Goal: Task Accomplishment & Management: Complete application form

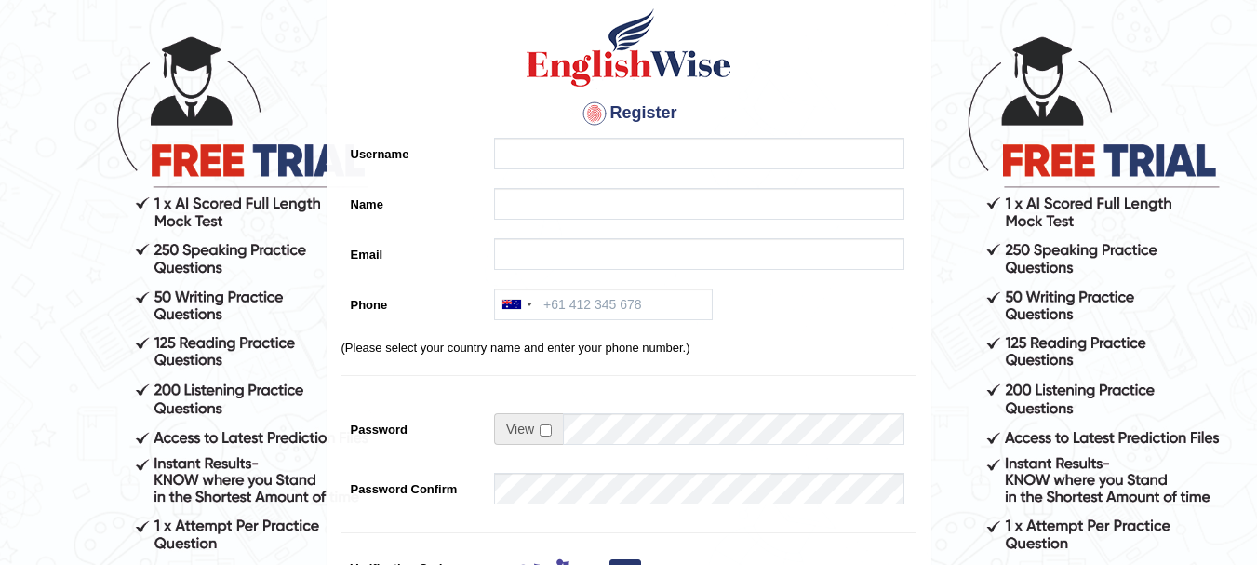
scroll to position [90, 0]
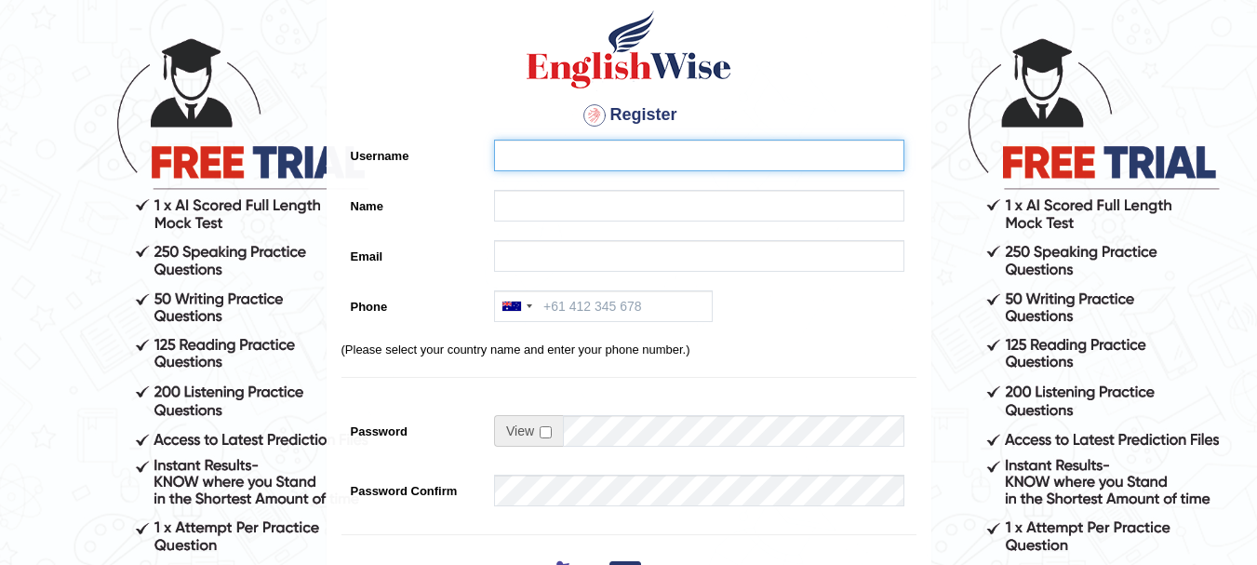
click at [596, 144] on input "Username" at bounding box center [699, 156] width 410 height 32
type input "PoletteRivera"
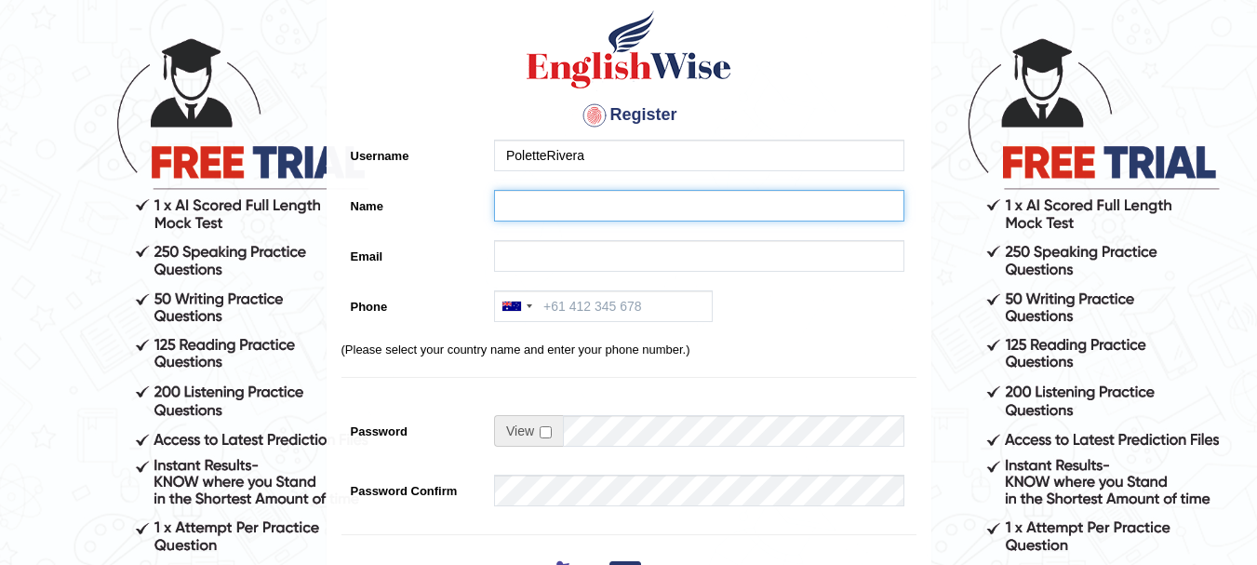
click at [587, 196] on input "Name" at bounding box center [699, 206] width 410 height 32
type input "p"
type input "[PERSON_NAME]"
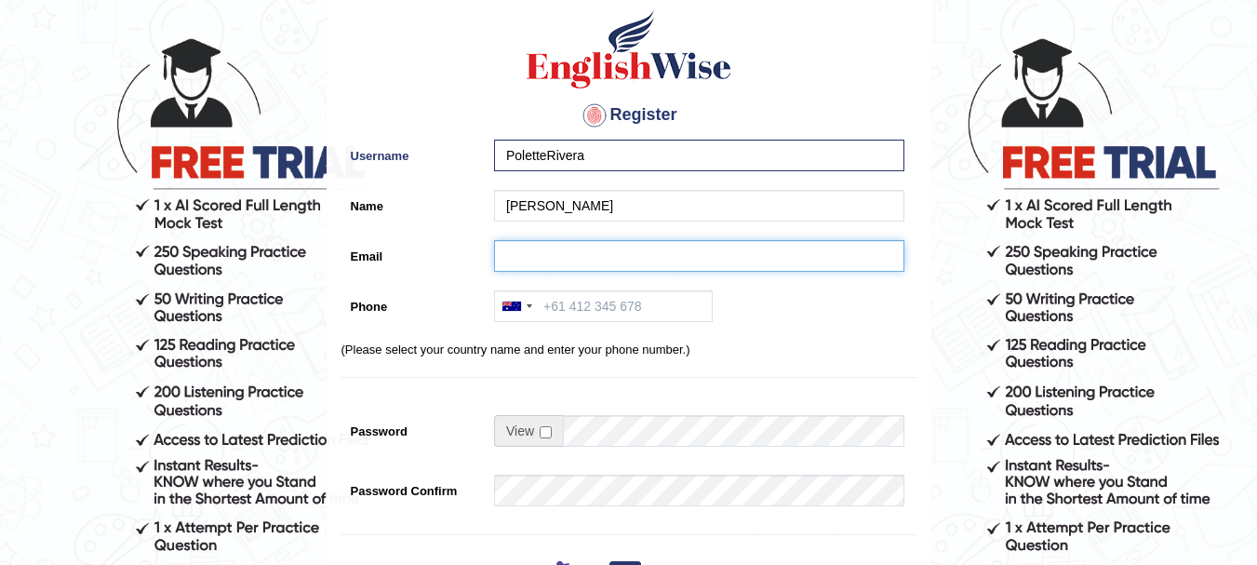
click at [583, 248] on input "Email" at bounding box center [699, 256] width 410 height 32
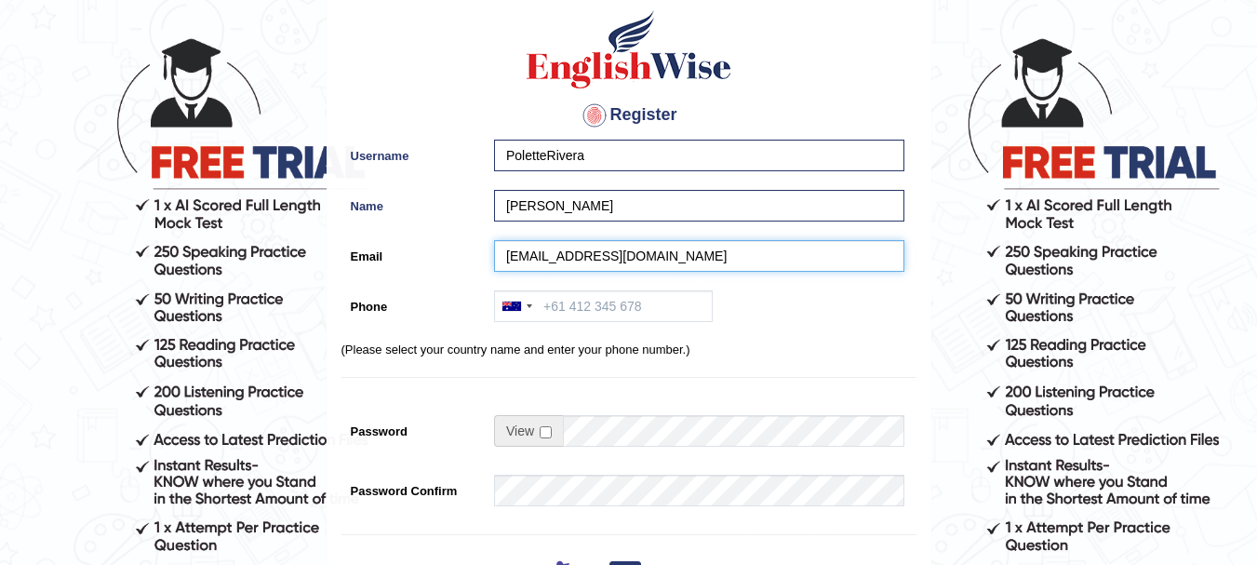
type input "poletteriveramonje@gmail.com"
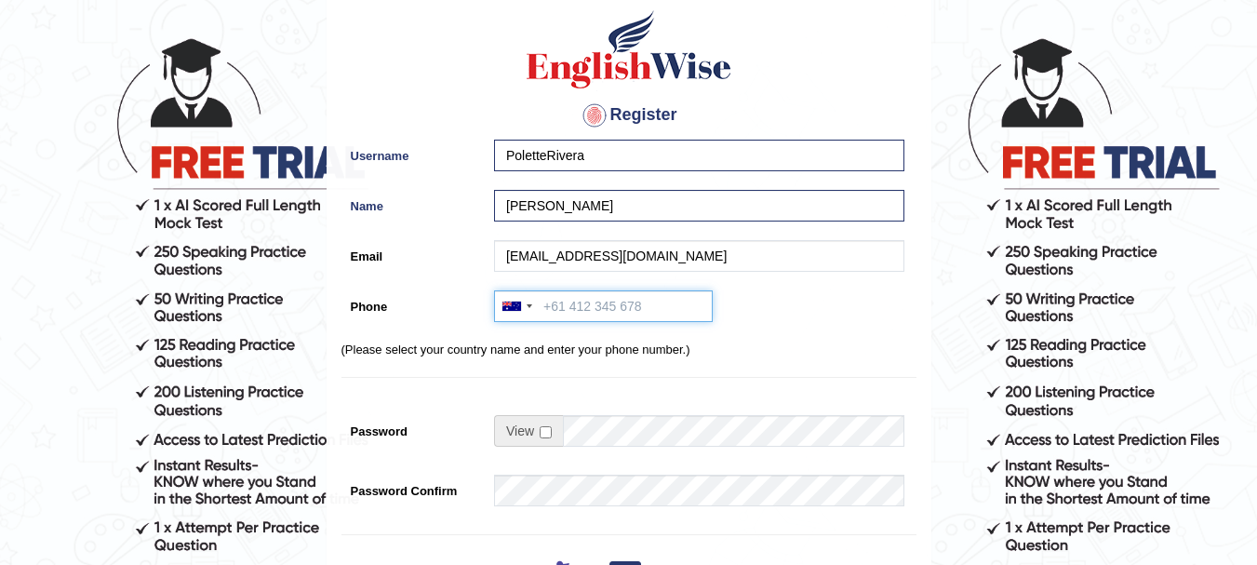
click at [579, 307] on input "Phone" at bounding box center [603, 306] width 219 height 32
type input "0493336586"
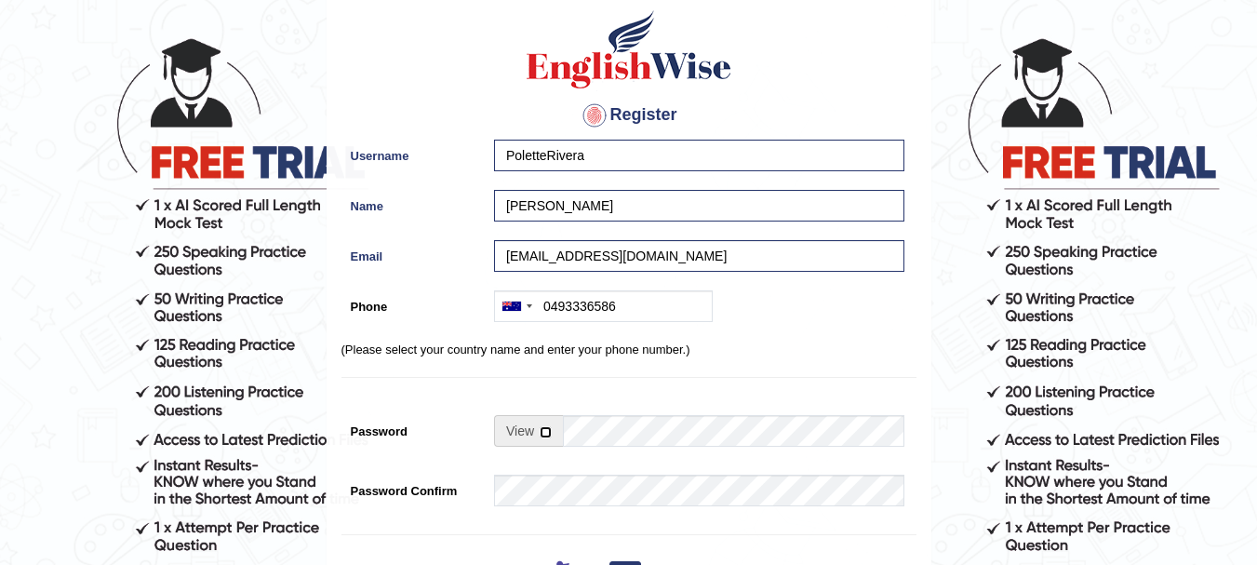
click at [540, 435] on input "checkbox" at bounding box center [546, 432] width 12 height 12
checkbox input "true"
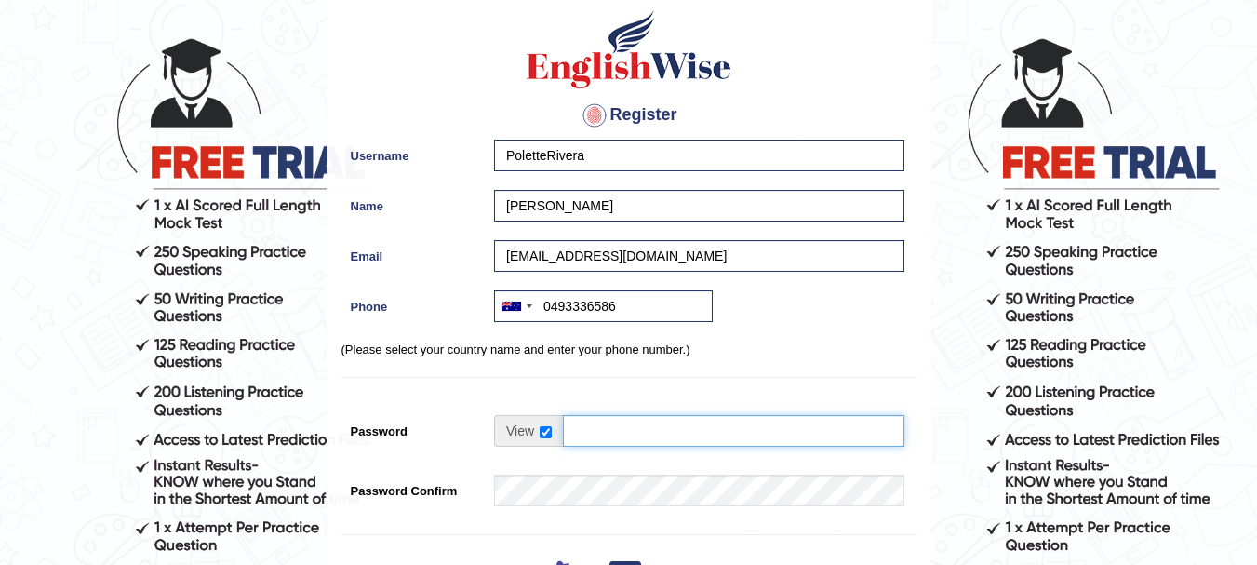
click at [594, 426] on input "Password" at bounding box center [734, 431] width 342 height 32
click at [637, 431] on input "Password" at bounding box center [734, 431] width 342 height 32
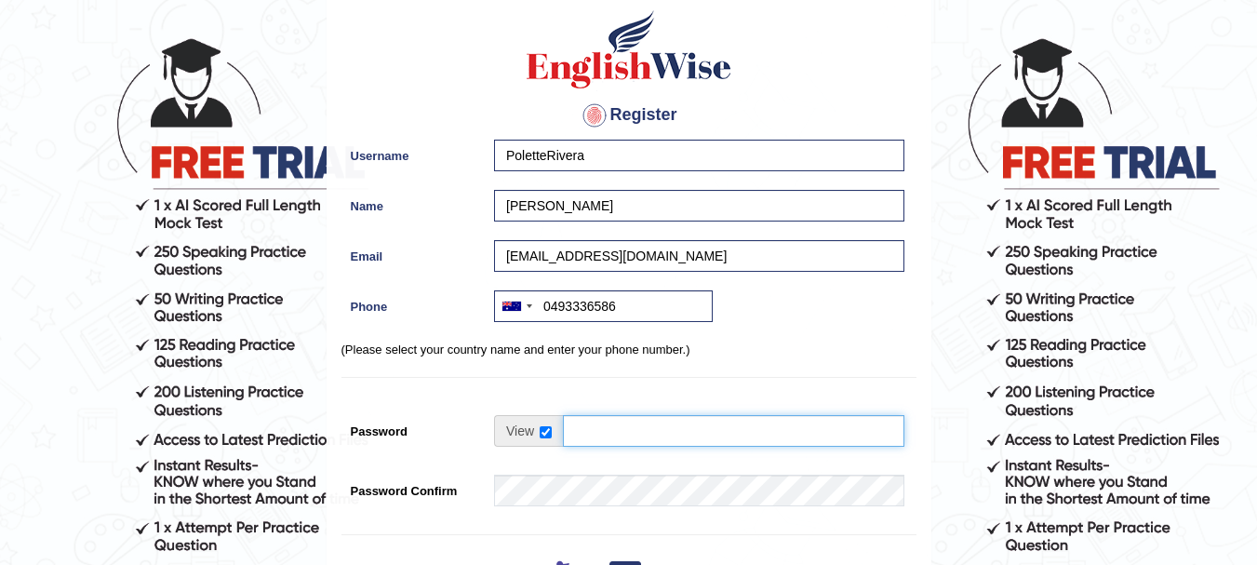
click at [637, 431] on input "Password" at bounding box center [734, 431] width 342 height 32
click at [716, 428] on input "Password" at bounding box center [734, 431] width 342 height 32
click at [740, 431] on input "Password" at bounding box center [734, 431] width 342 height 32
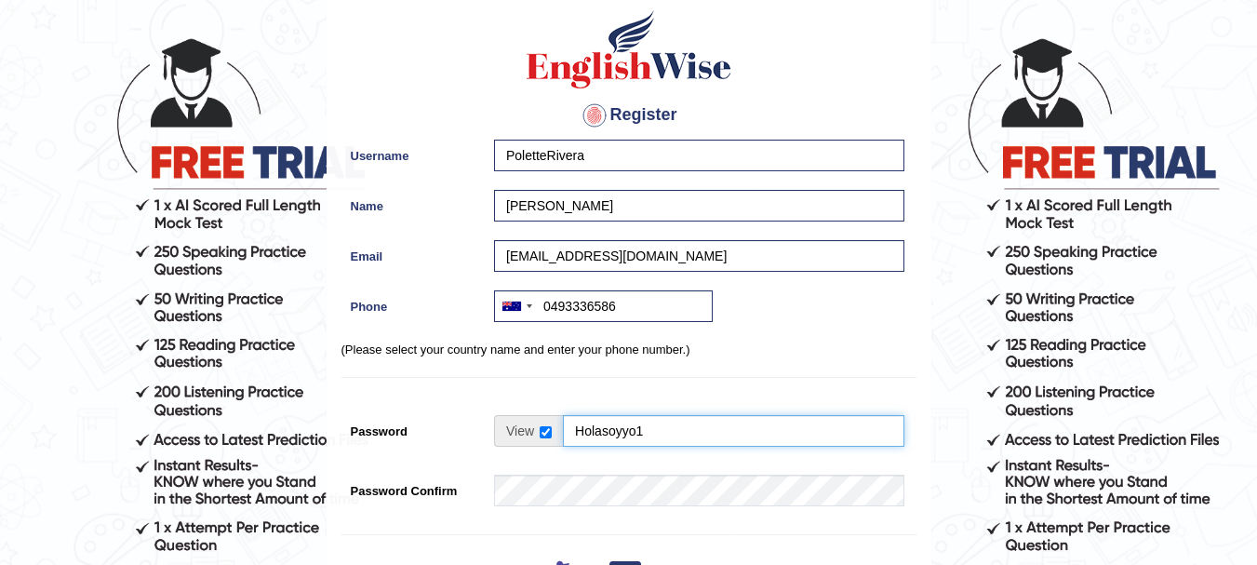
type input "Holasoyyo1"
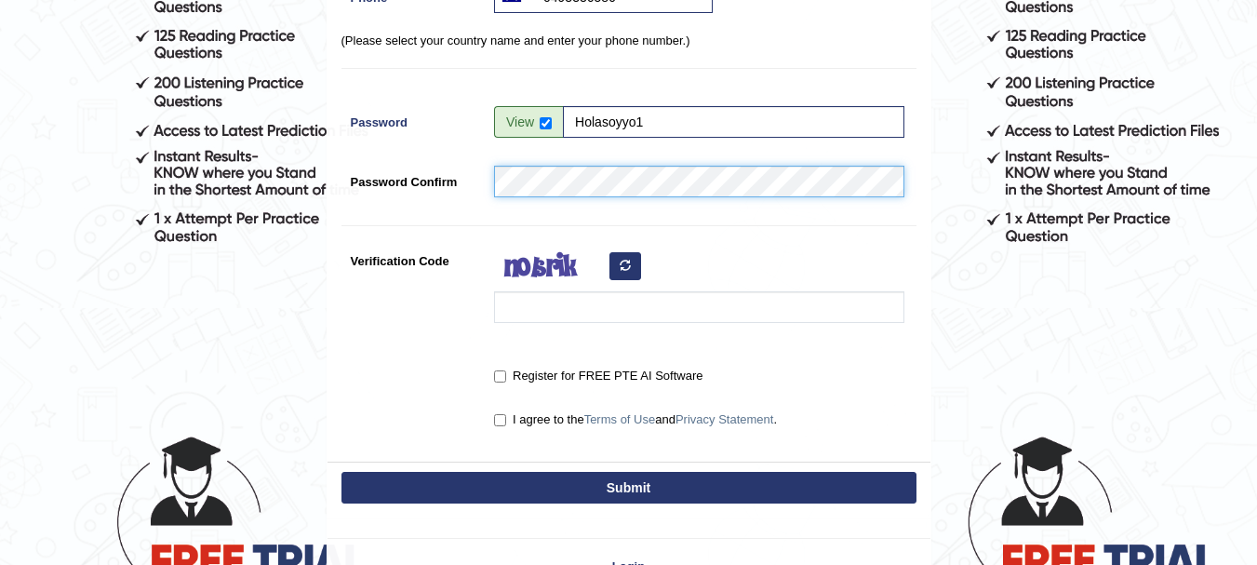
scroll to position [412, 0]
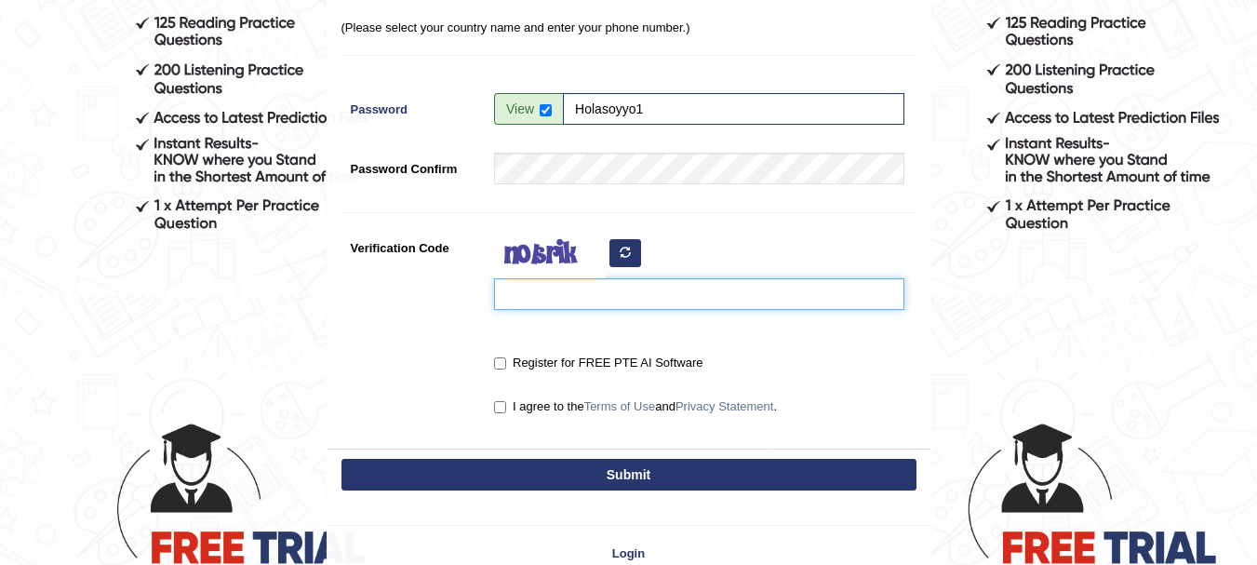
click at [611, 291] on input "Verification Code" at bounding box center [699, 294] width 410 height 32
type input "qequsi"
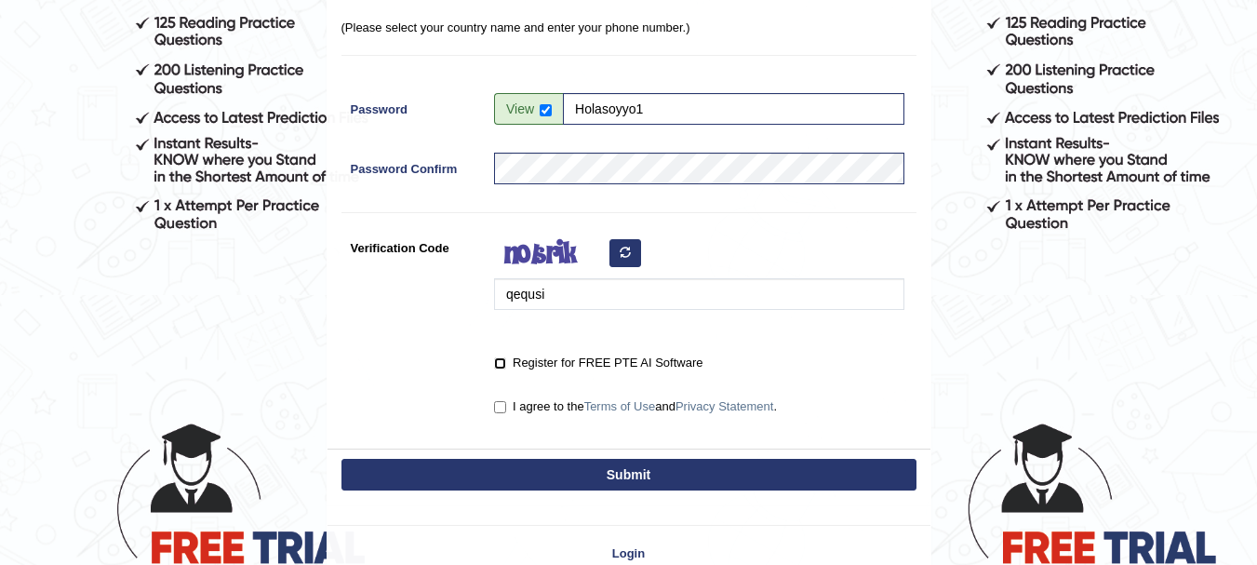
click at [501, 362] on input "Register for FREE PTE AI Software" at bounding box center [500, 363] width 12 height 12
checkbox input "true"
click at [500, 406] on input "I agree to the Terms of Use and Privacy Statement ." at bounding box center [500, 407] width 12 height 12
checkbox input "true"
click at [498, 462] on button "Submit" at bounding box center [629, 475] width 575 height 32
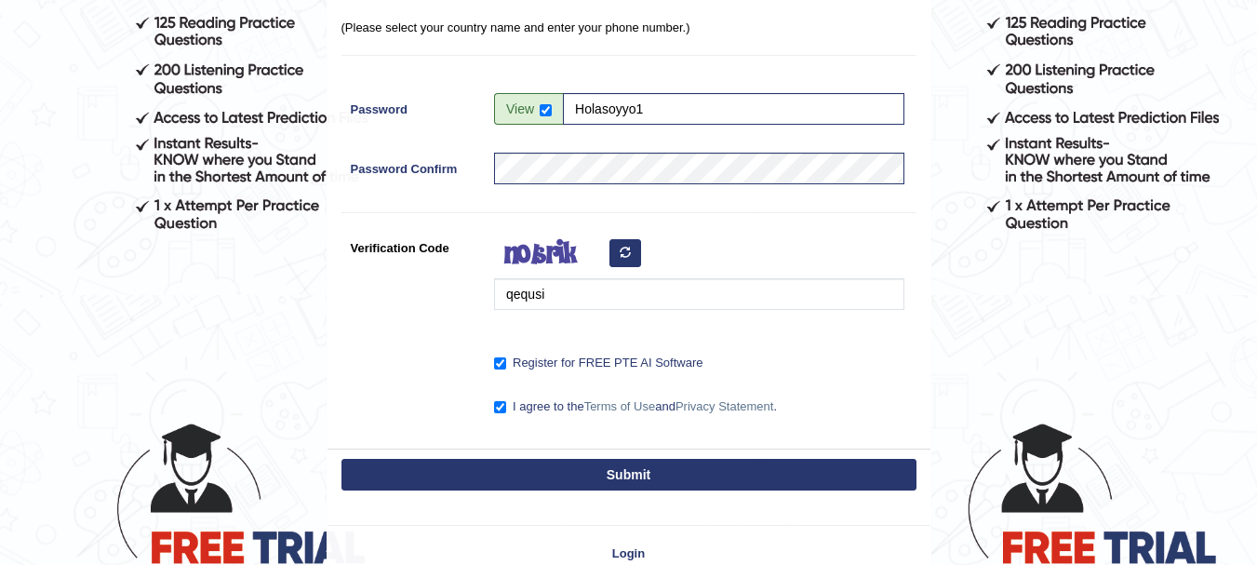
type input "+61493336586"
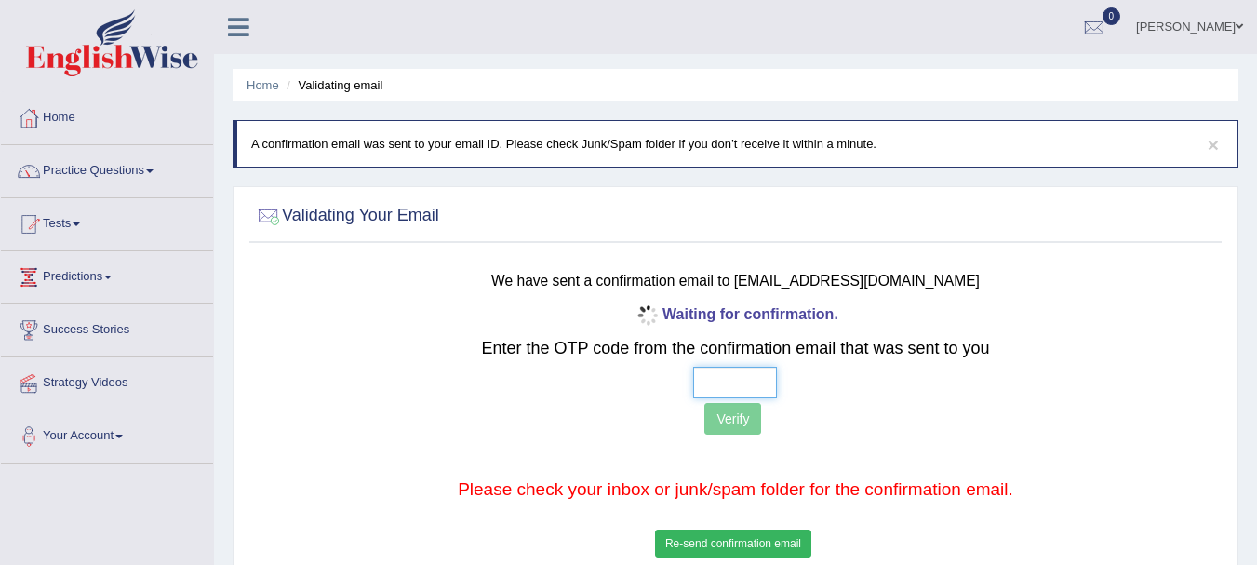
click at [711, 372] on input "text" at bounding box center [735, 383] width 84 height 32
type input "2 _ _ _"
type input "3 9 0 5"
click at [726, 416] on button "Verify" at bounding box center [733, 419] width 57 height 32
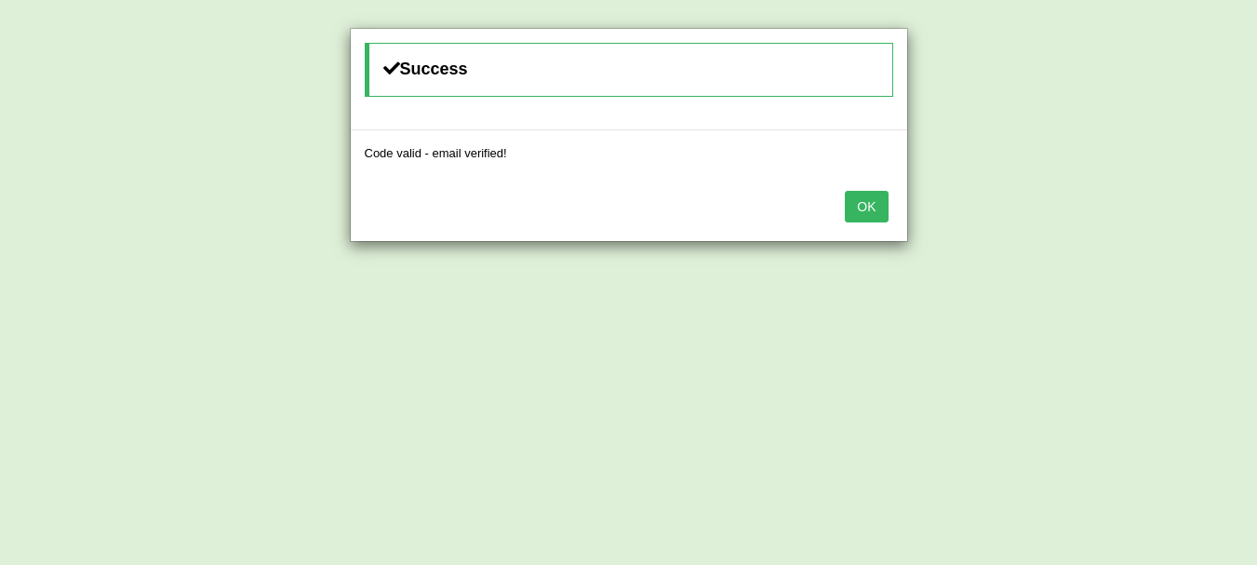
click at [850, 208] on button "OK" at bounding box center [866, 207] width 43 height 32
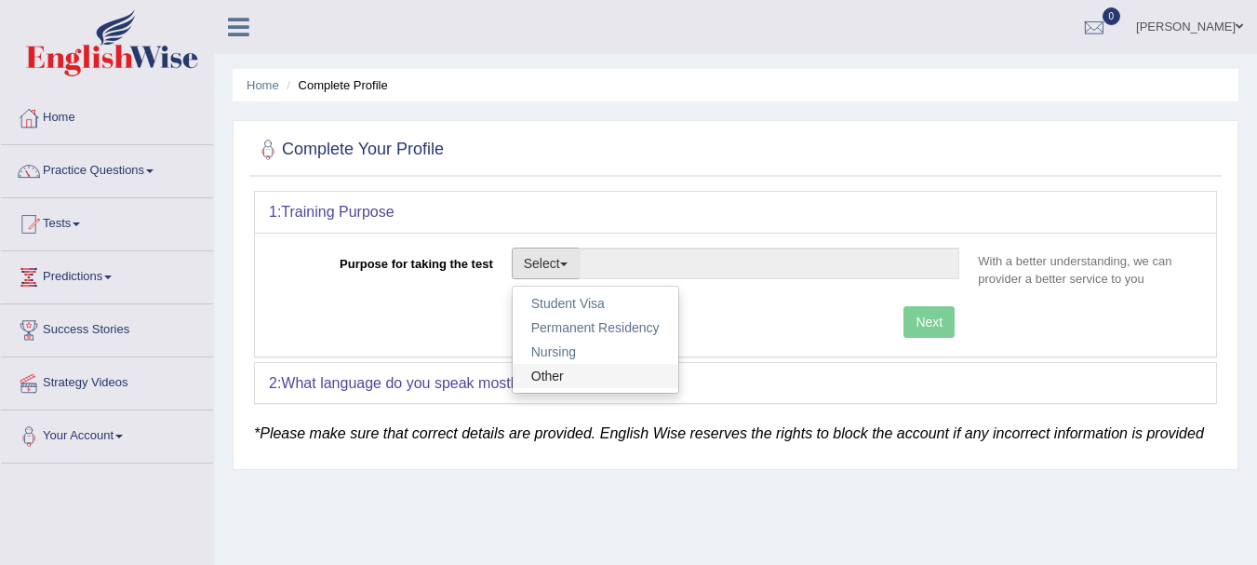
click at [569, 369] on link "Other" at bounding box center [596, 376] width 166 height 24
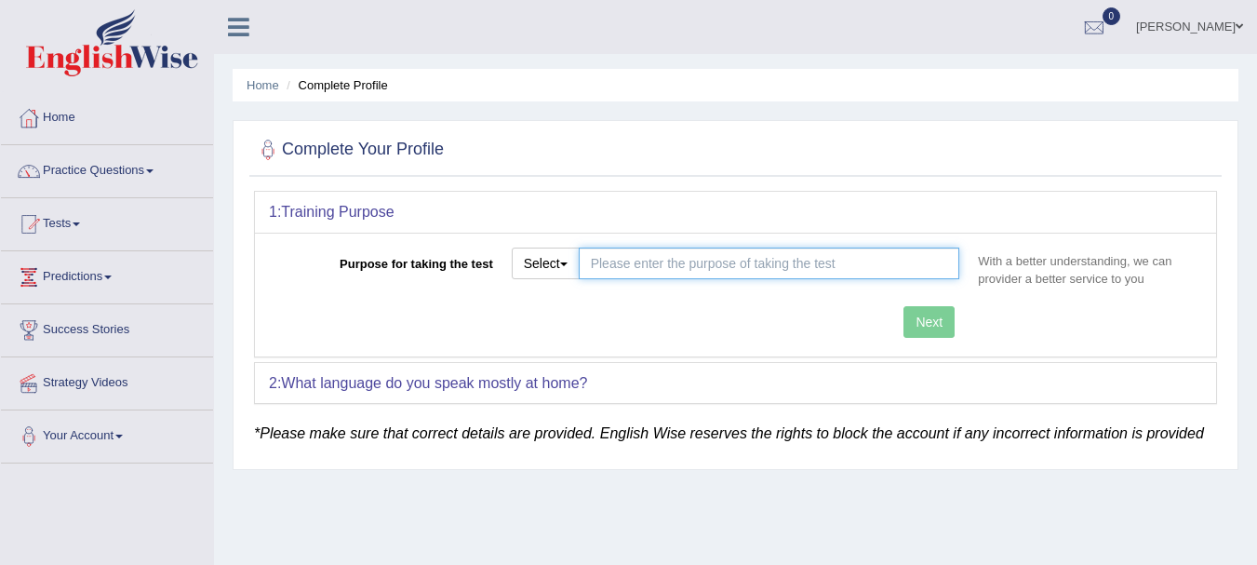
click at [691, 275] on input "Purpose for taking the test" at bounding box center [770, 264] width 382 height 32
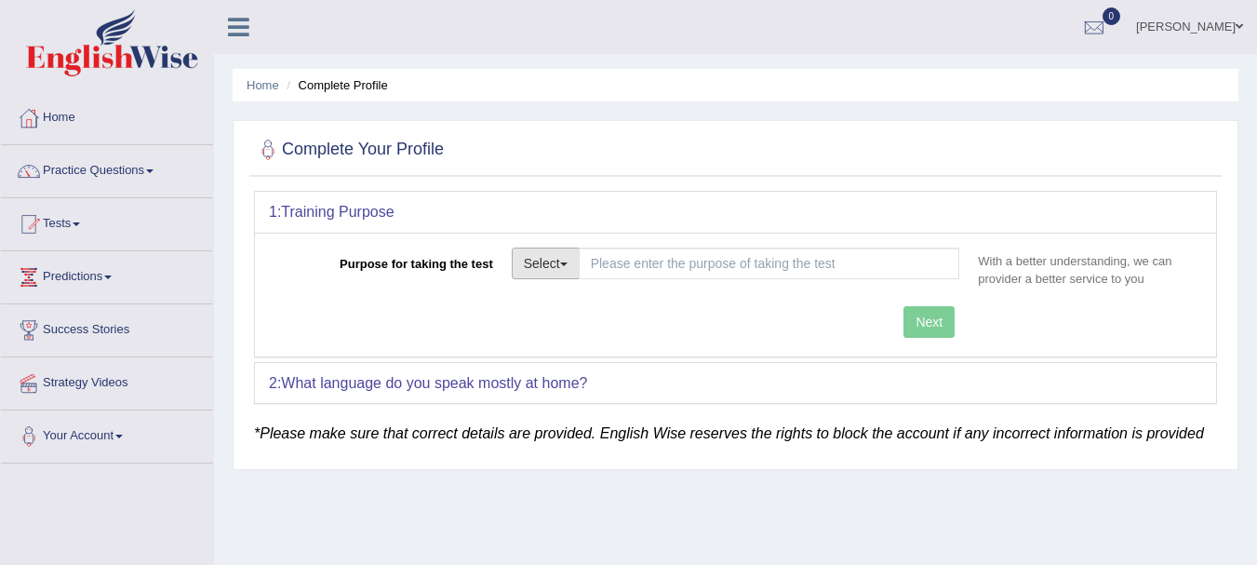
click at [519, 255] on button "Select" at bounding box center [546, 264] width 68 height 32
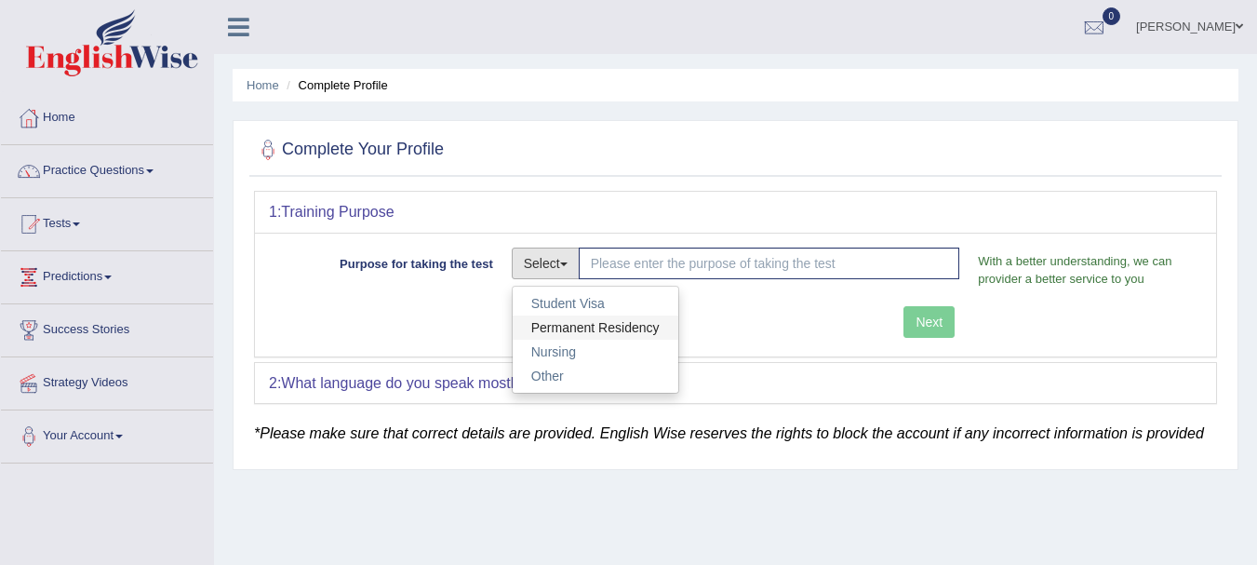
click at [549, 329] on link "Permanent Residency" at bounding box center [596, 327] width 166 height 24
type input "Permanent Residency"
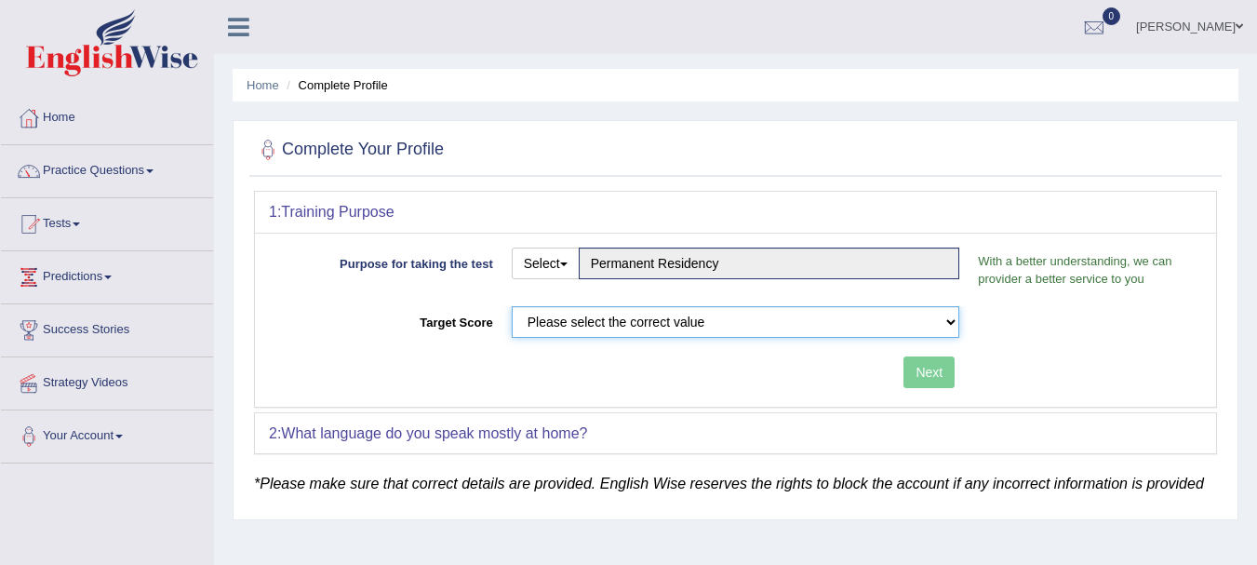
click at [599, 329] on select "Please select the correct value 50 (6 bands) 58 (6.5 bands) 65 (7 bands) 79 (8 …" at bounding box center [736, 322] width 449 height 32
select select "79"
click at [512, 306] on select "Please select the correct value 50 (6 bands) 58 (6.5 bands) 65 (7 bands) 79 (8 …" at bounding box center [736, 322] width 449 height 32
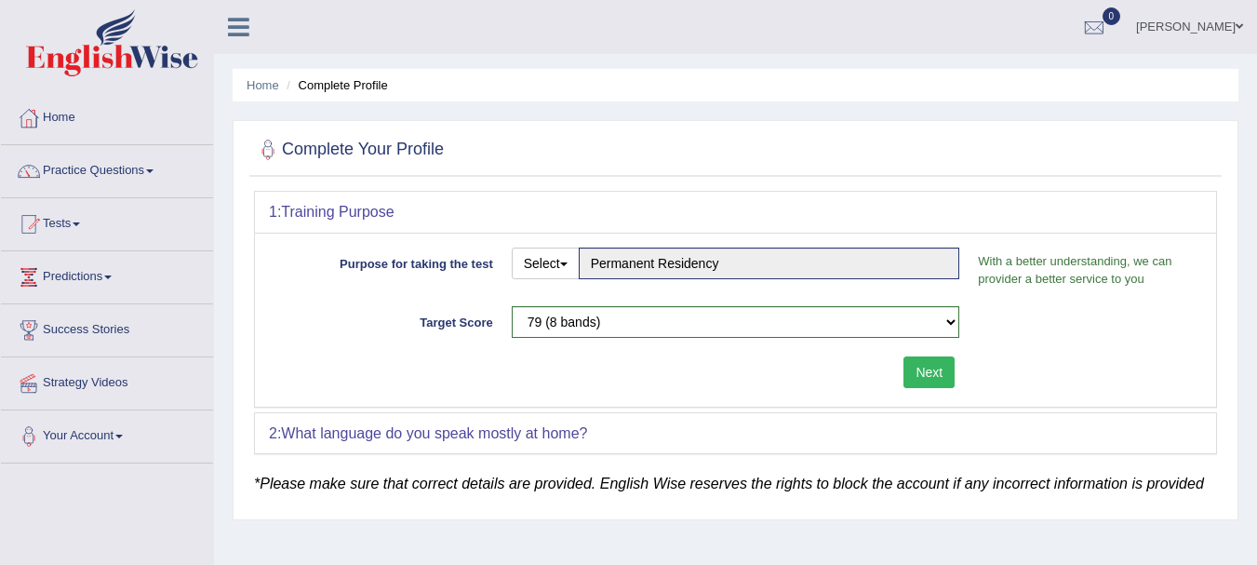
click at [904, 360] on button "Next" at bounding box center [929, 372] width 51 height 32
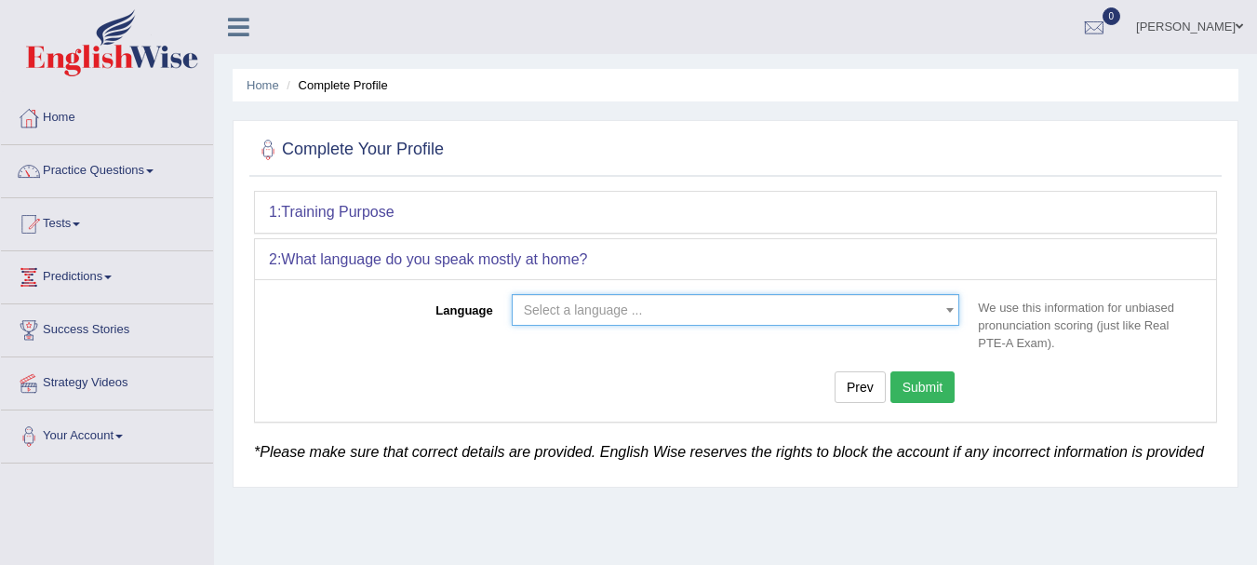
click at [892, 321] on span "Select a language ..." at bounding box center [736, 310] width 449 height 32
click at [922, 307] on span "Select a language ..." at bounding box center [730, 310] width 413 height 19
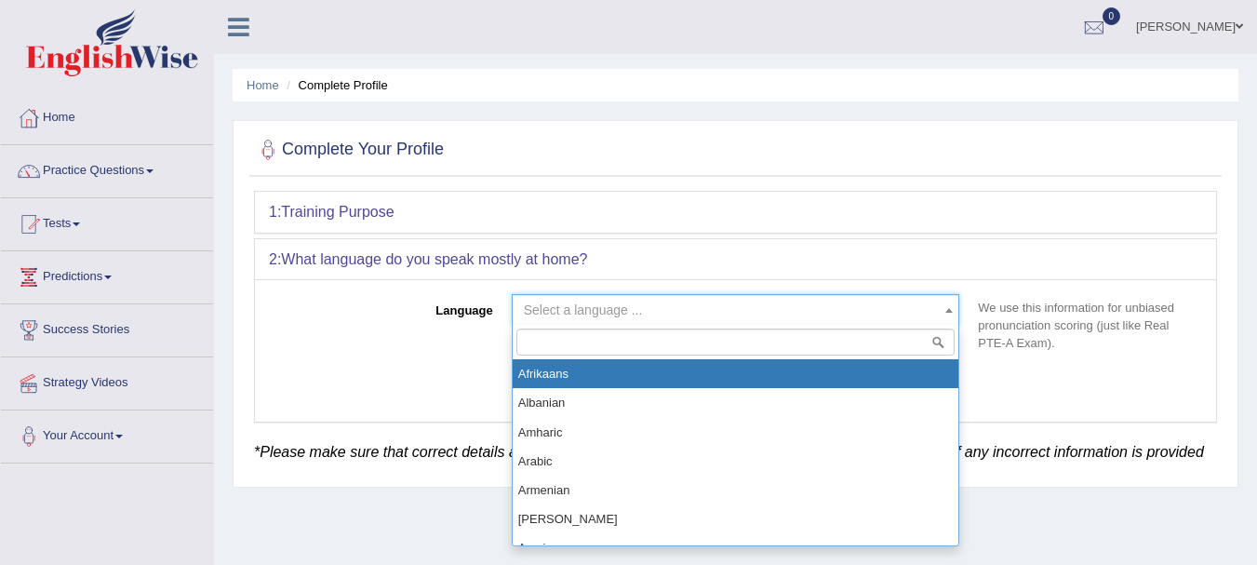
click at [922, 307] on span "Select a language ..." at bounding box center [730, 310] width 413 height 19
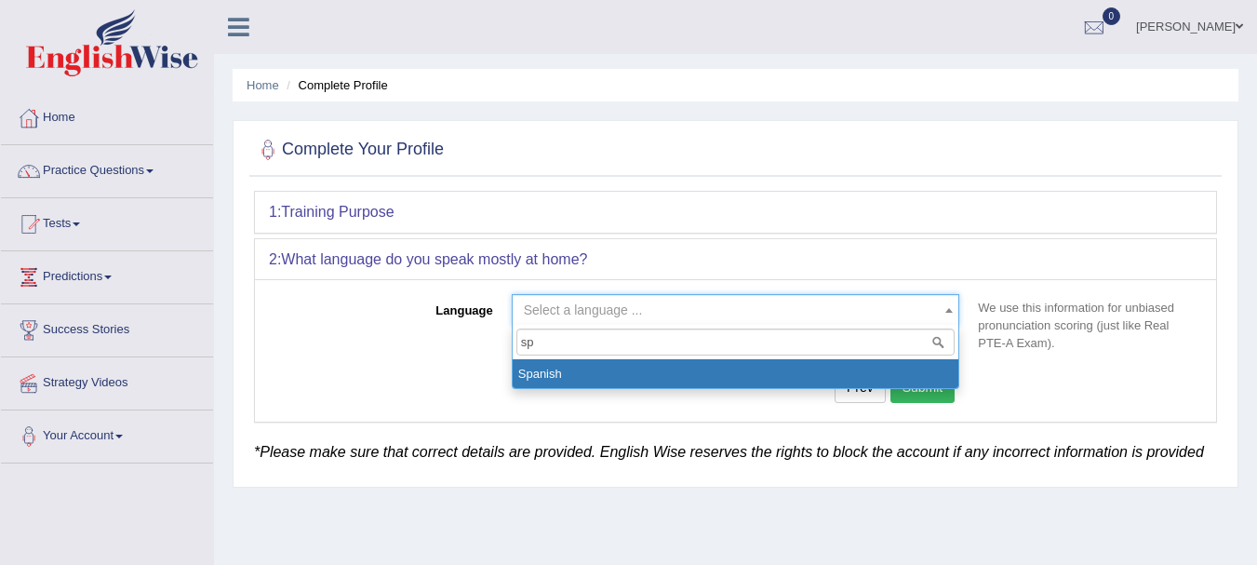
type input "sp"
select select "Spanish"
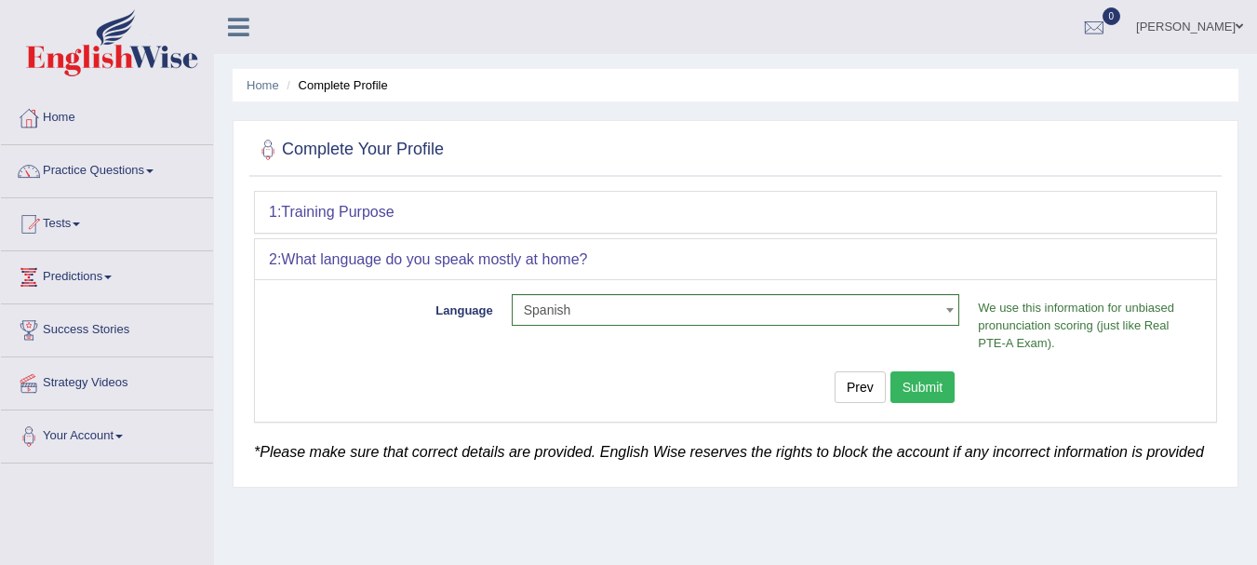
click at [930, 394] on button "Submit" at bounding box center [923, 387] width 65 height 32
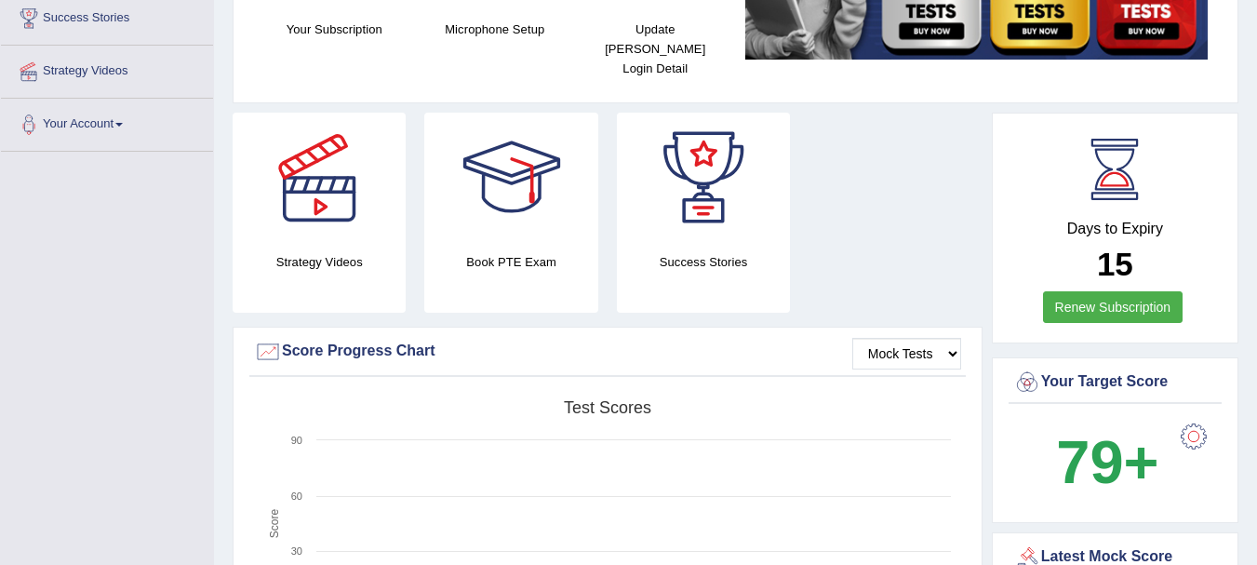
scroll to position [132, 0]
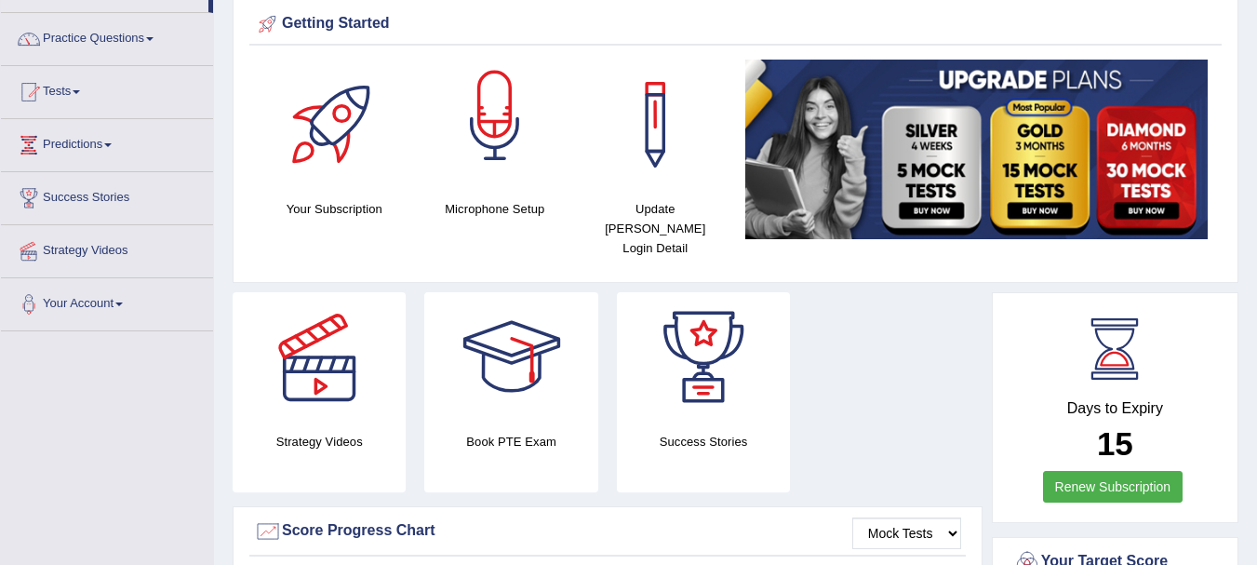
click at [513, 162] on div at bounding box center [495, 125] width 130 height 130
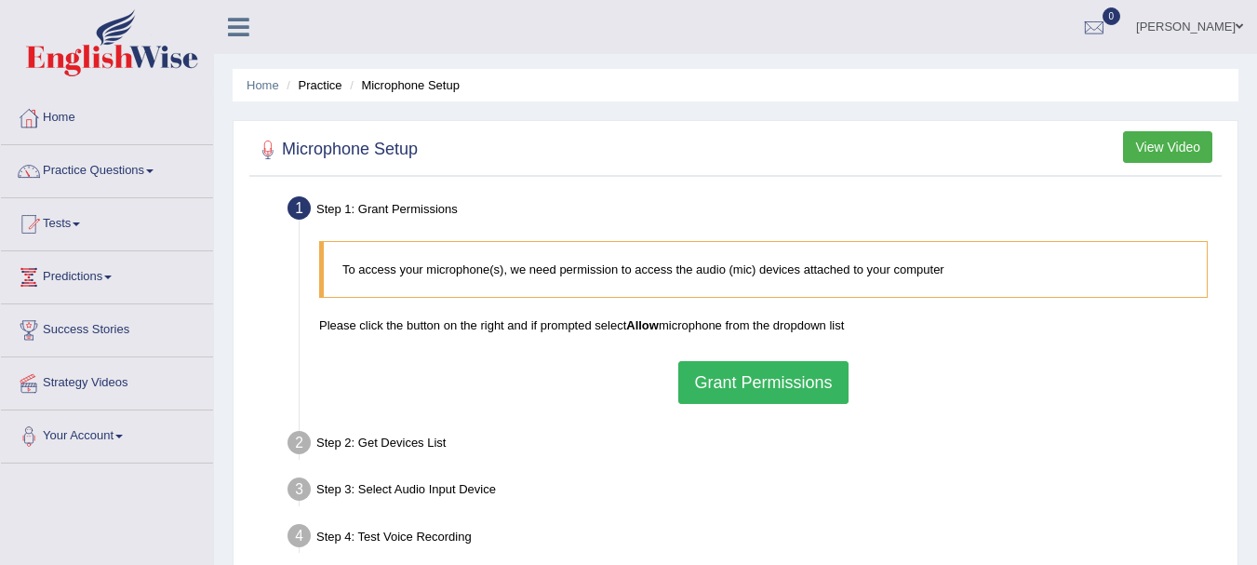
click at [779, 398] on button "Grant Permissions" at bounding box center [762, 382] width 169 height 43
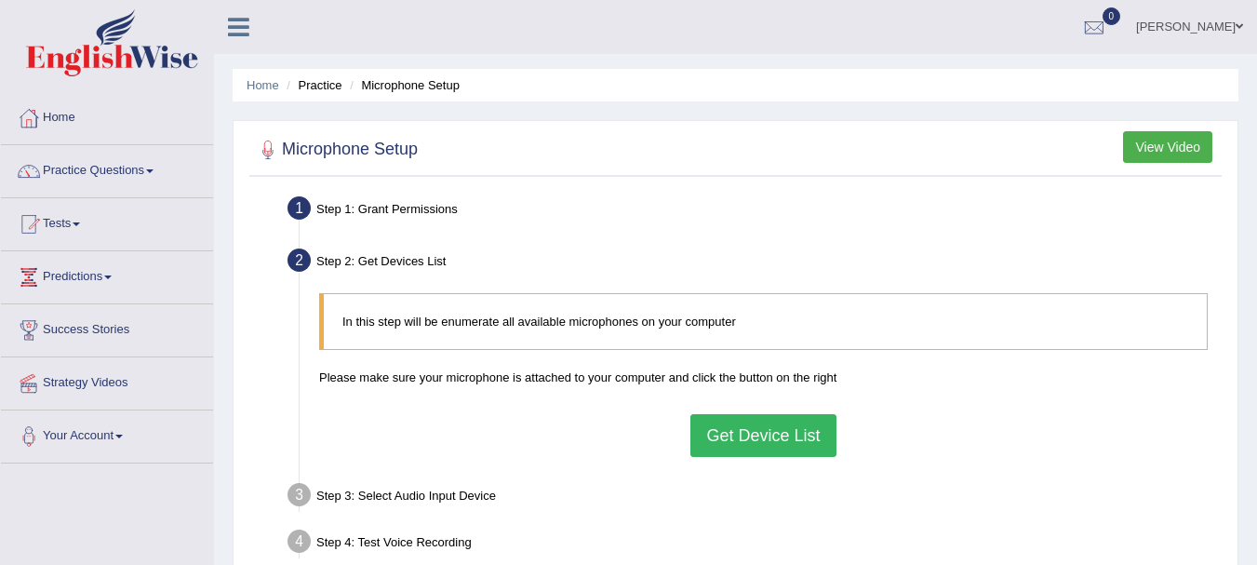
click at [709, 452] on button "Get Device List" at bounding box center [763, 435] width 145 height 43
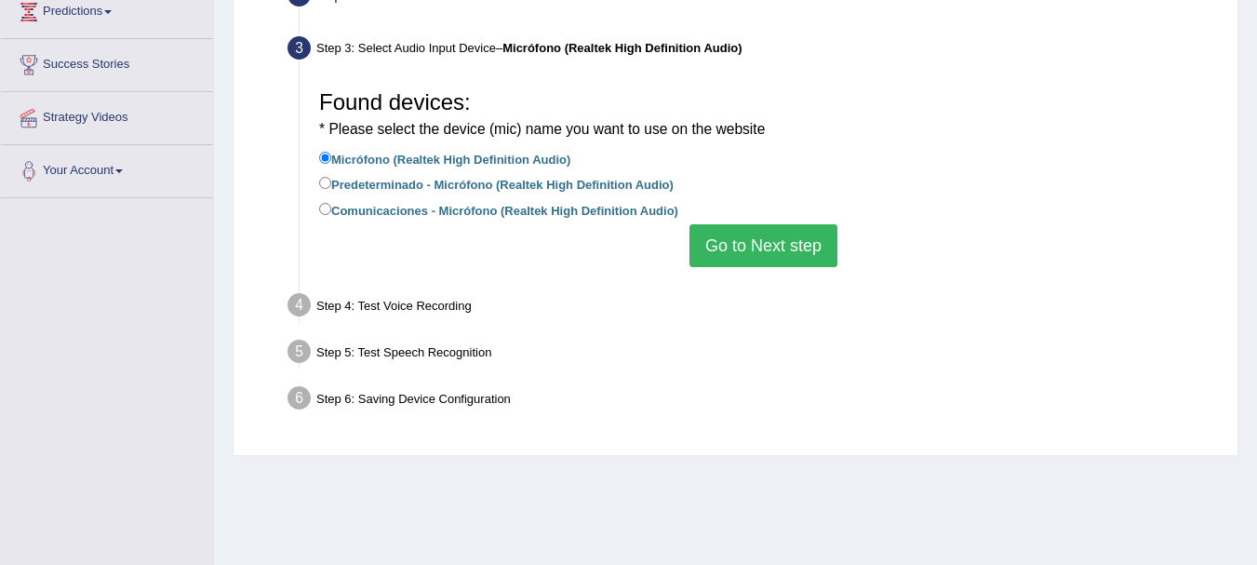
scroll to position [269, 0]
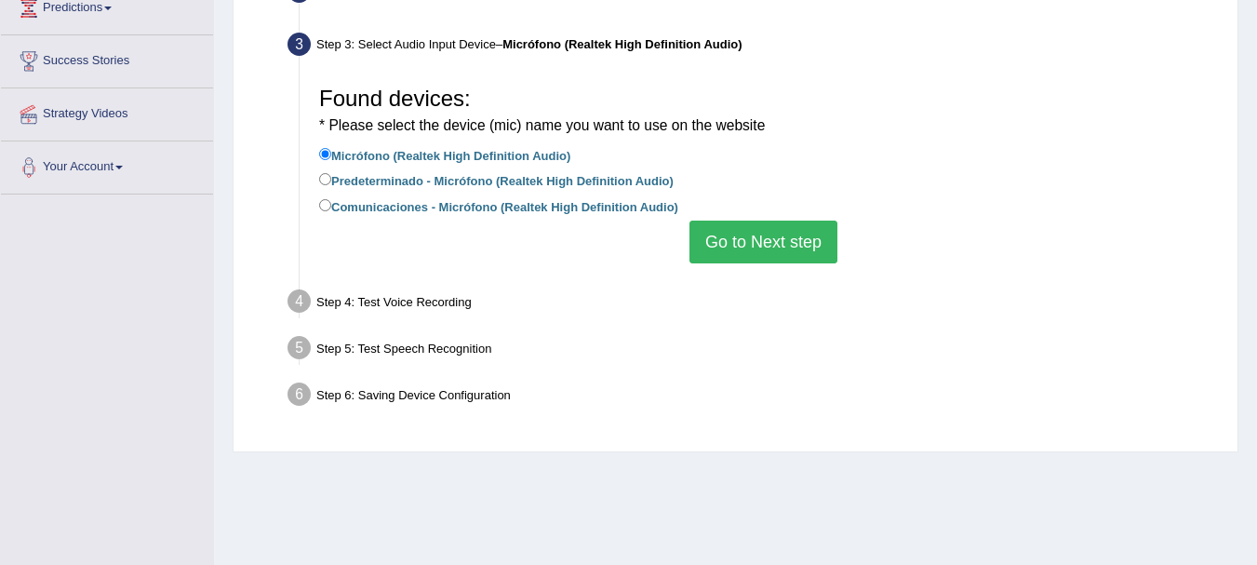
click at [795, 252] on button "Go to Next step" at bounding box center [764, 242] width 148 height 43
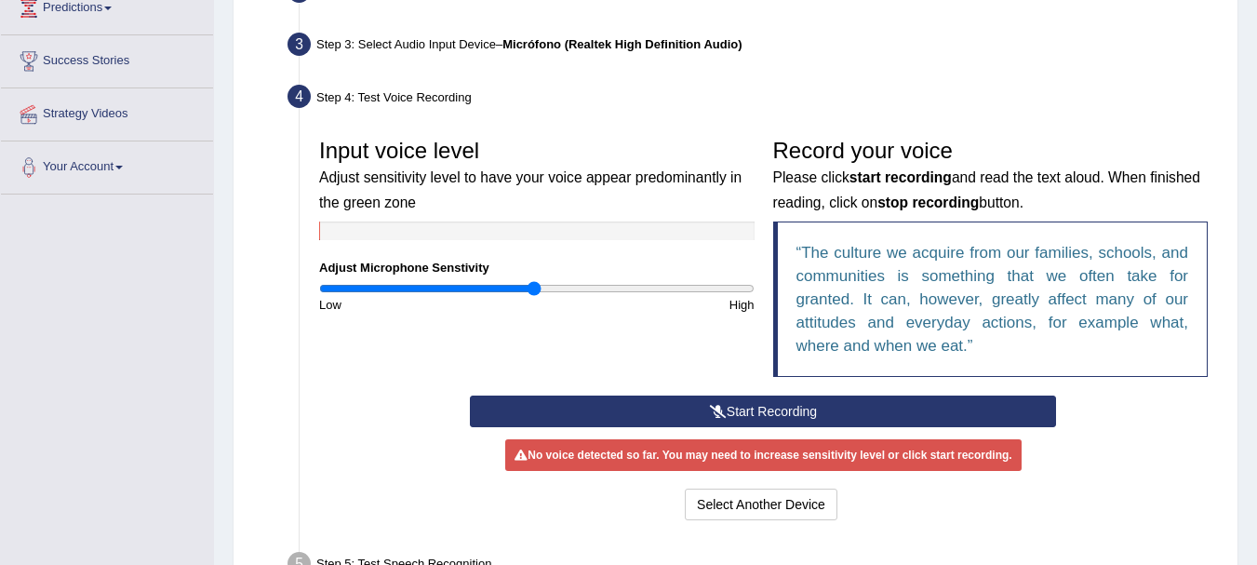
click at [558, 403] on button "Start Recording" at bounding box center [763, 412] width 586 height 32
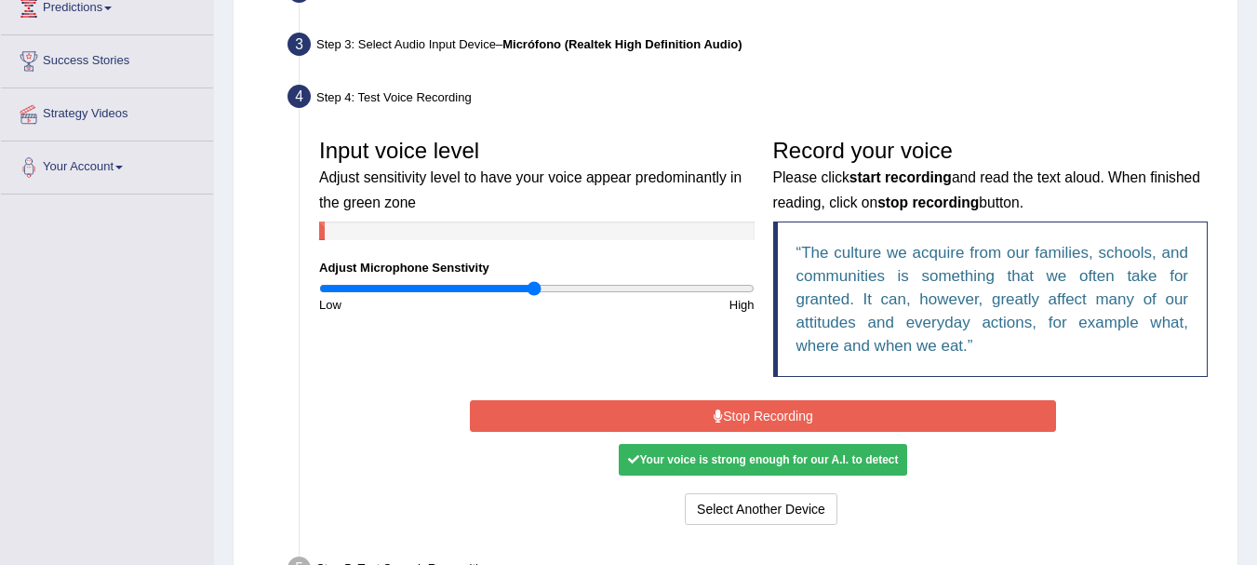
click at [558, 403] on button "Stop Recording" at bounding box center [763, 416] width 586 height 32
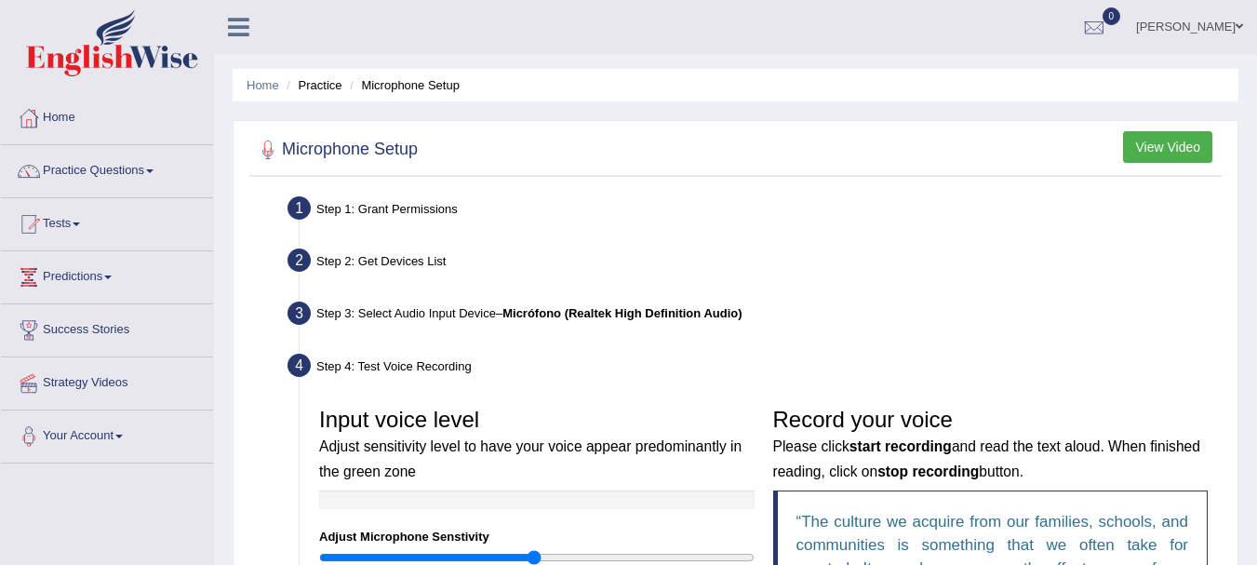
scroll to position [522, 0]
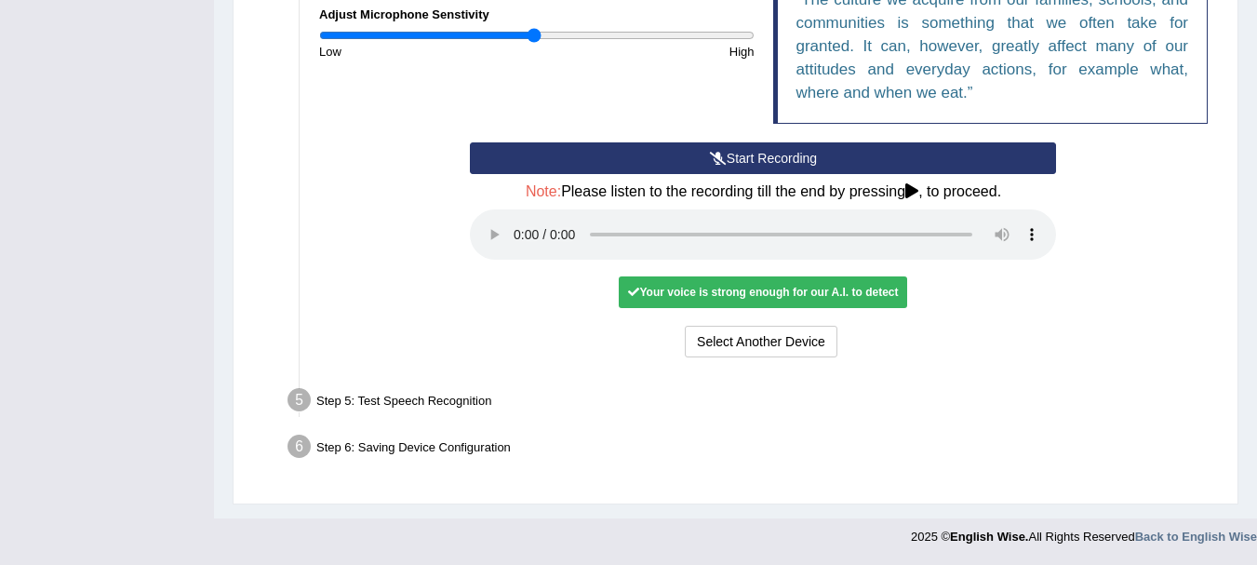
click at [785, 287] on div "Your voice is strong enough for our A.I. to detect" at bounding box center [763, 292] width 289 height 32
click at [467, 401] on div "Step 5: Test Speech Recognition" at bounding box center [754, 402] width 950 height 41
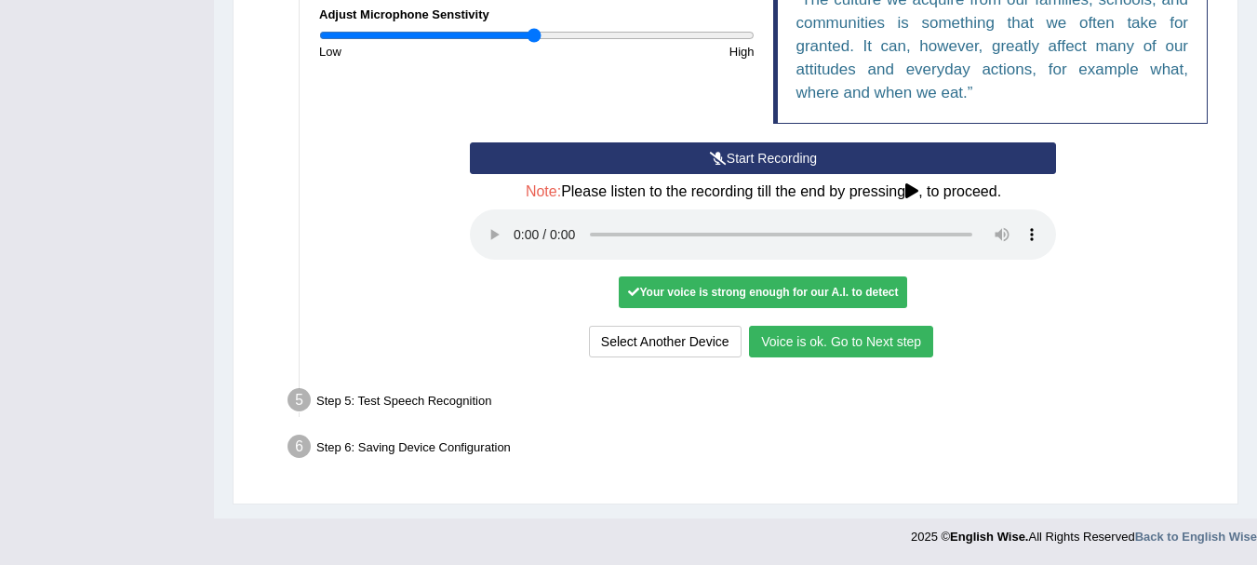
click at [356, 433] on div "Step 6: Saving Device Configuration" at bounding box center [754, 449] width 950 height 41
click at [406, 394] on div "Step 5: Test Speech Recognition" at bounding box center [754, 402] width 950 height 41
click at [892, 334] on button "Voice is ok. Go to Next step" at bounding box center [841, 342] width 184 height 32
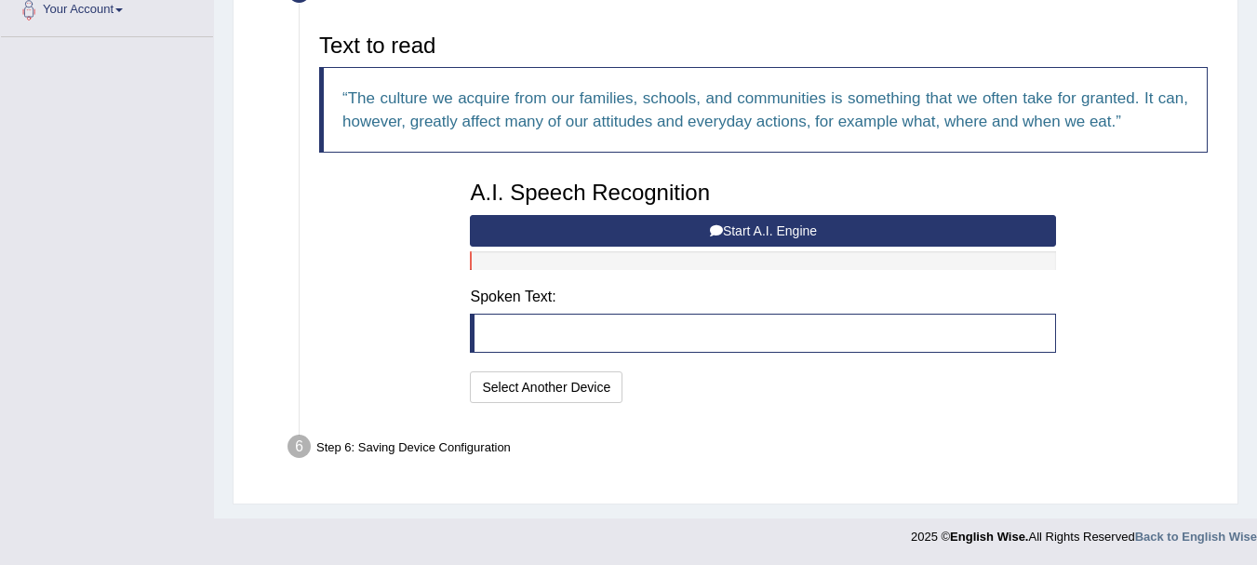
scroll to position [426, 0]
click at [815, 229] on button "Start A.I. Engine" at bounding box center [763, 231] width 586 height 32
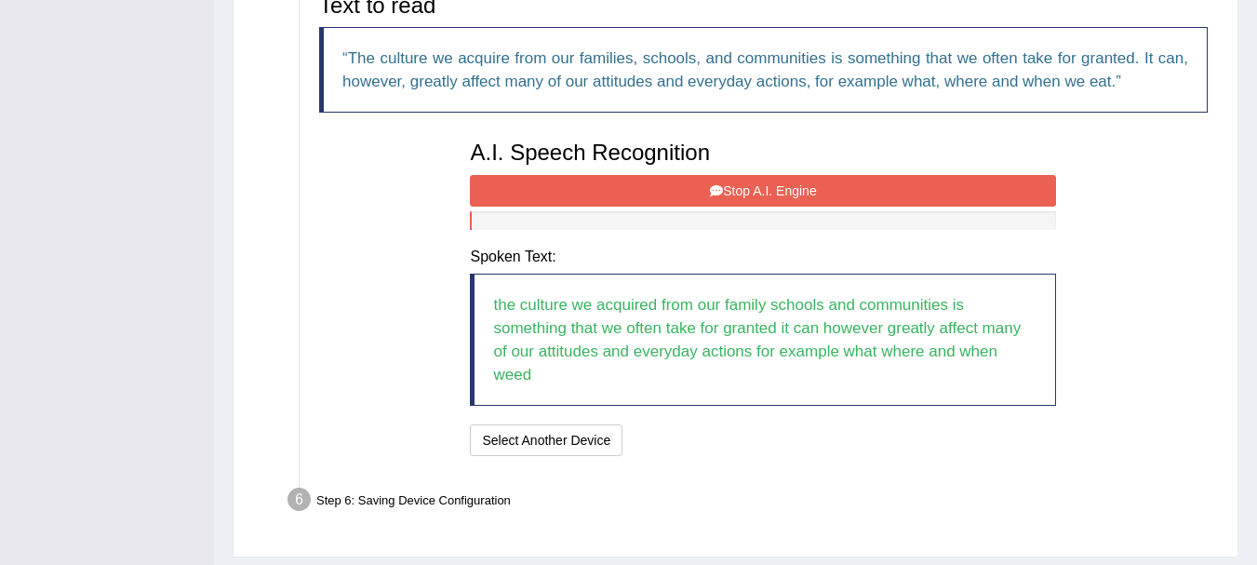
scroll to position [474, 0]
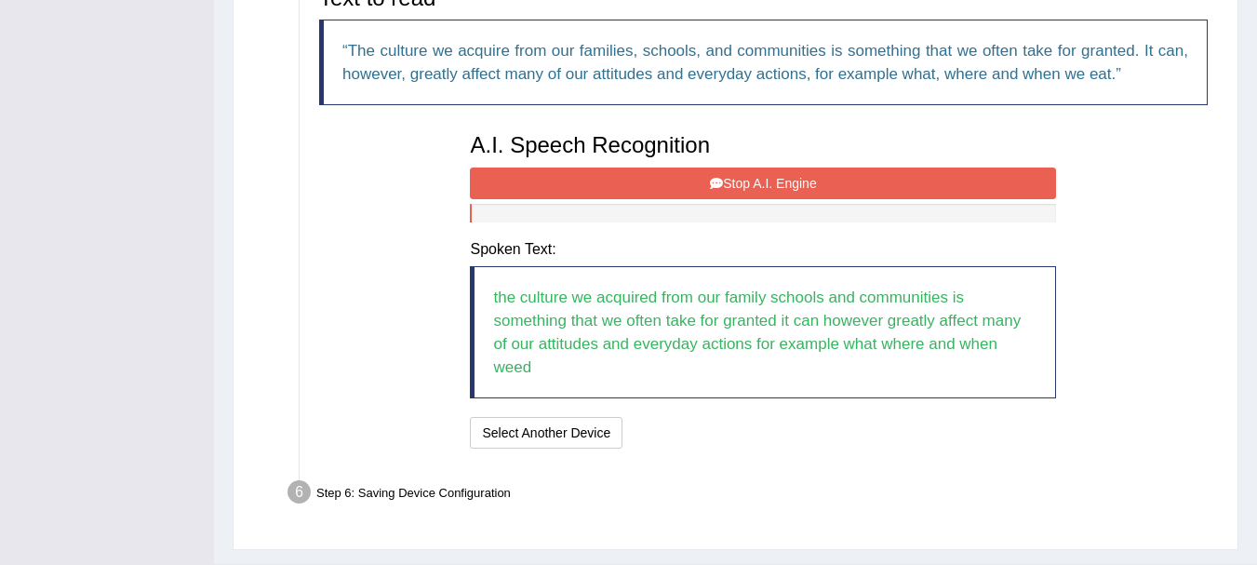
click at [696, 176] on button "Stop A.I. Engine" at bounding box center [763, 184] width 586 height 32
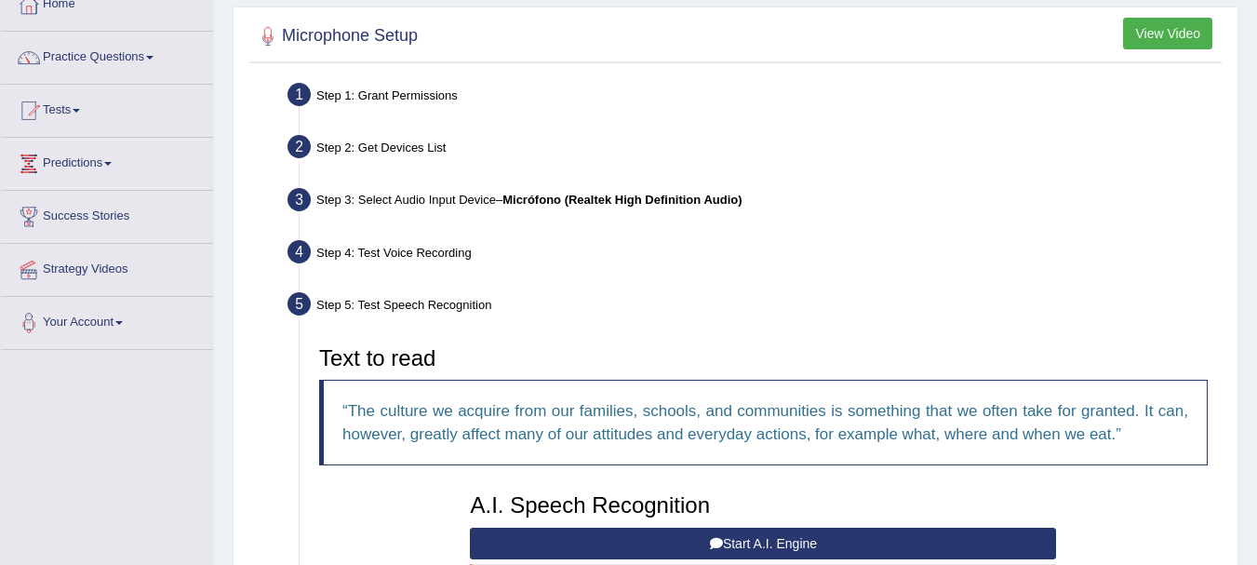
scroll to position [610, 0]
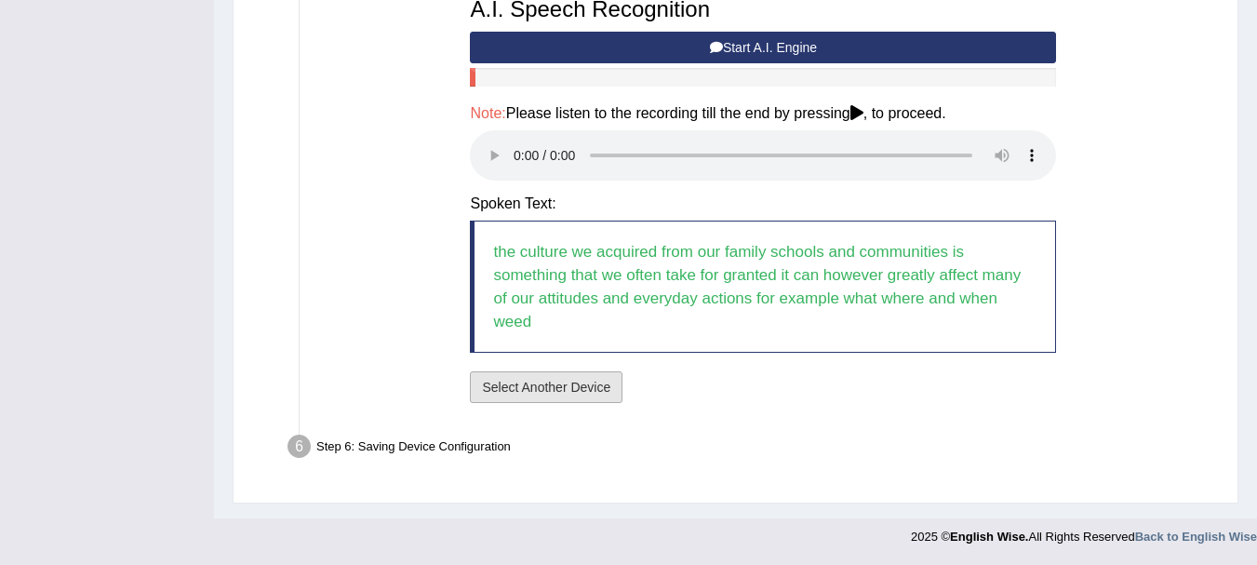
click at [564, 383] on button "Select Another Device" at bounding box center [546, 387] width 153 height 32
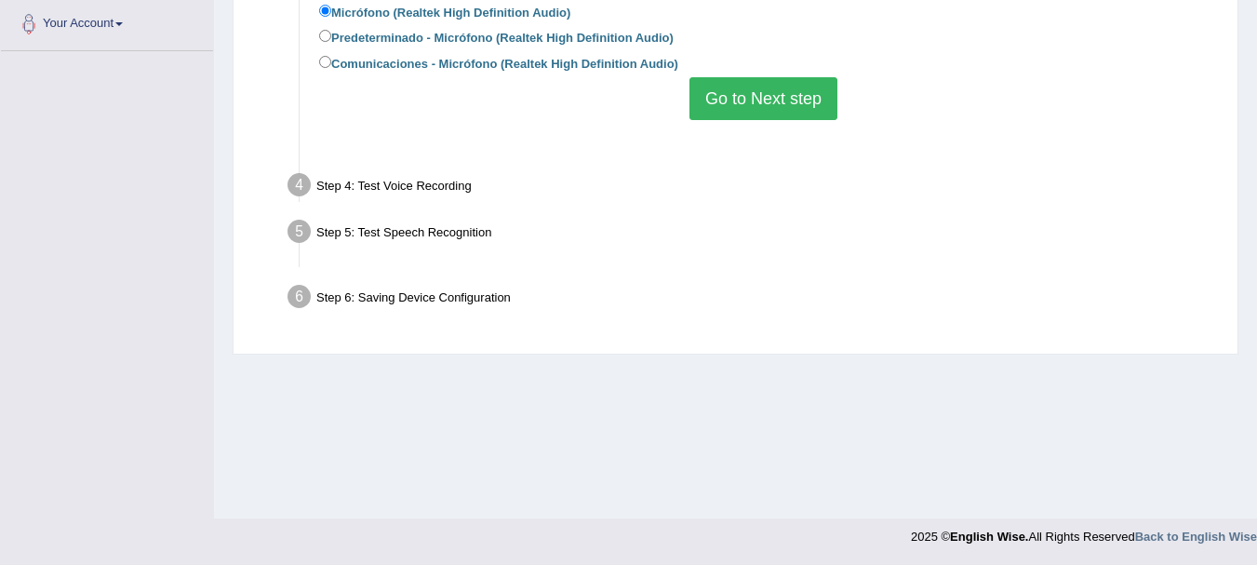
scroll to position [412, 0]
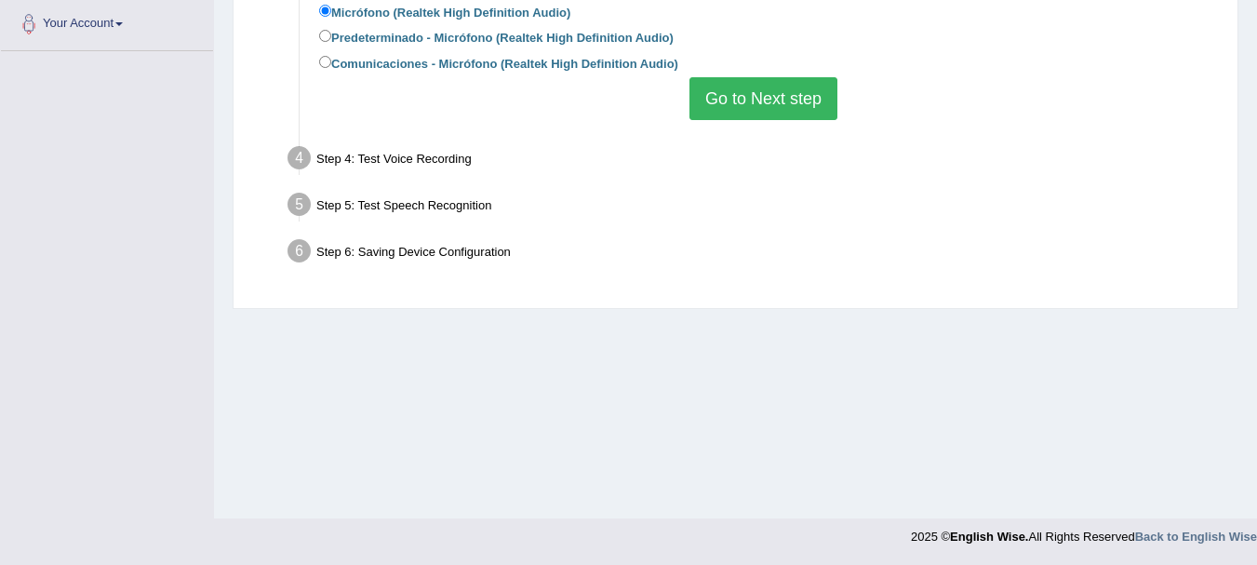
click at [746, 115] on button "Go to Next step" at bounding box center [764, 98] width 148 height 43
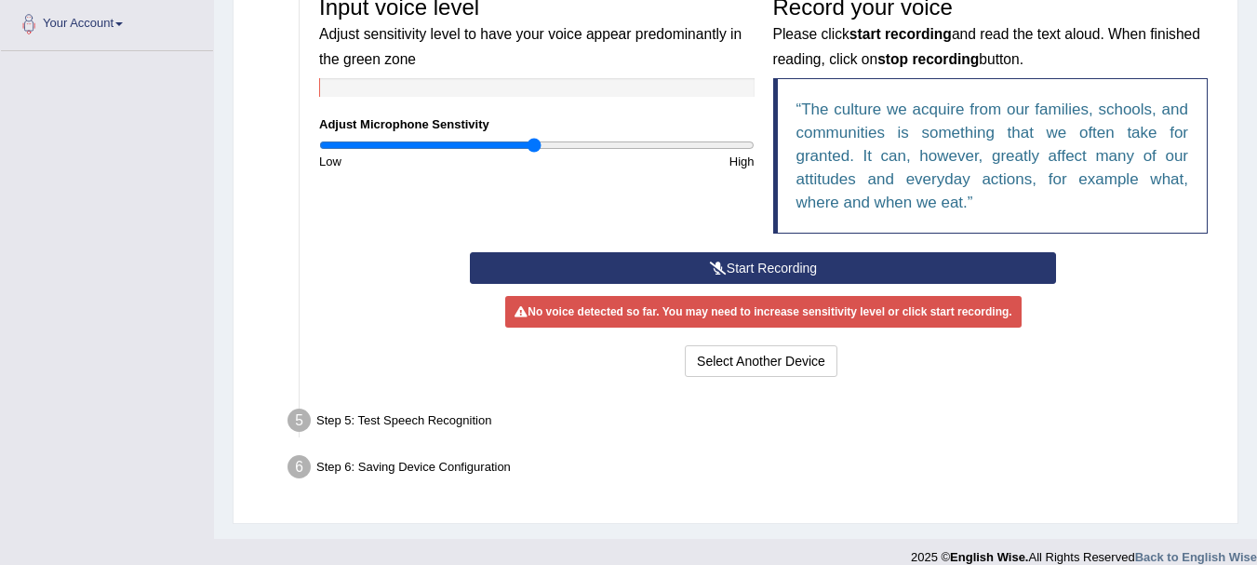
click at [774, 266] on button "Start Recording" at bounding box center [763, 268] width 586 height 32
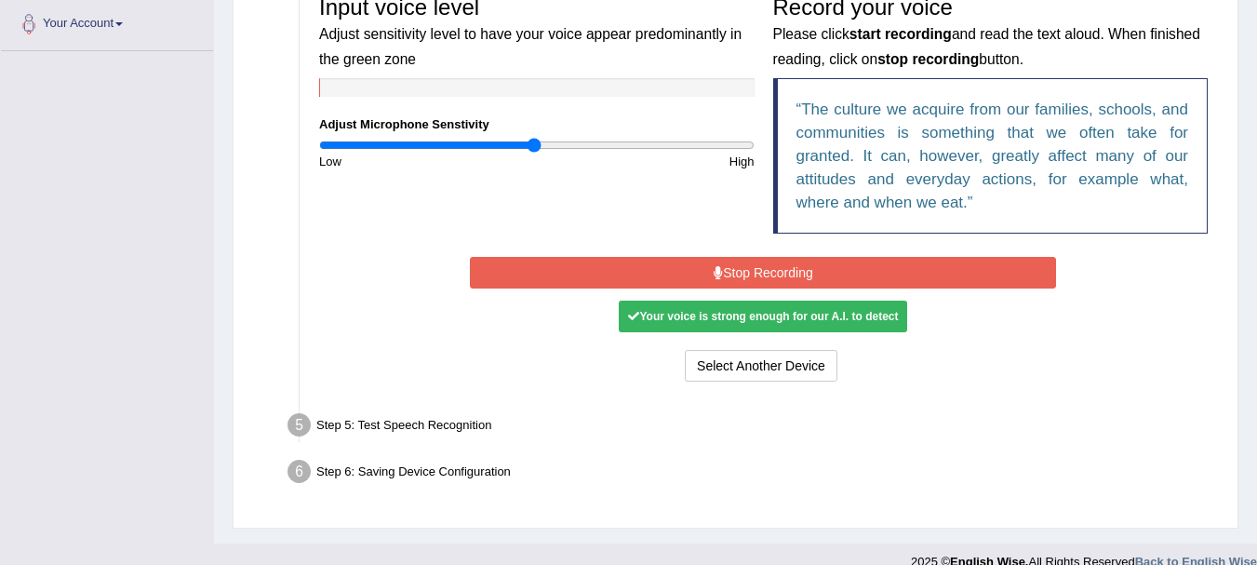
click at [774, 266] on button "Stop Recording" at bounding box center [763, 273] width 586 height 32
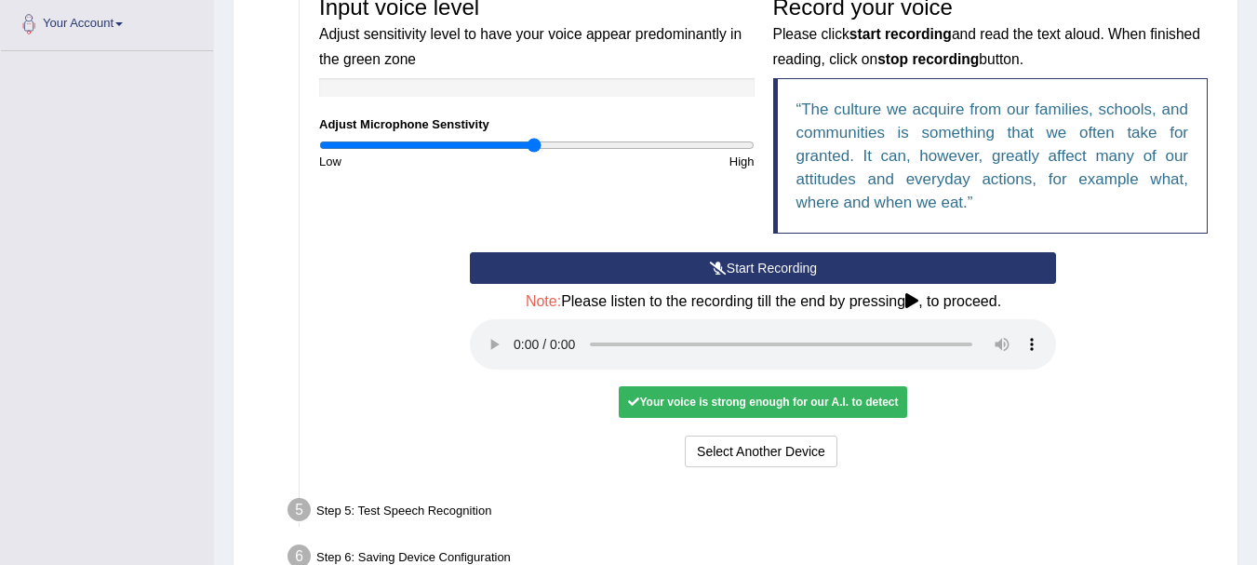
scroll to position [522, 0]
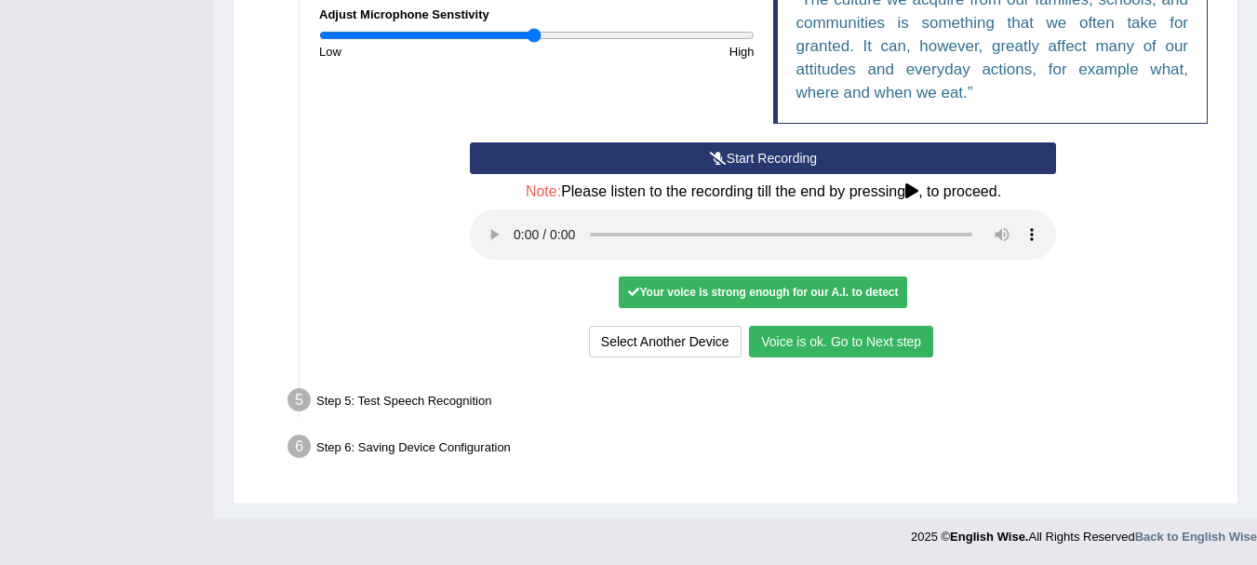
click at [870, 346] on button "Voice is ok. Go to Next step" at bounding box center [841, 342] width 184 height 32
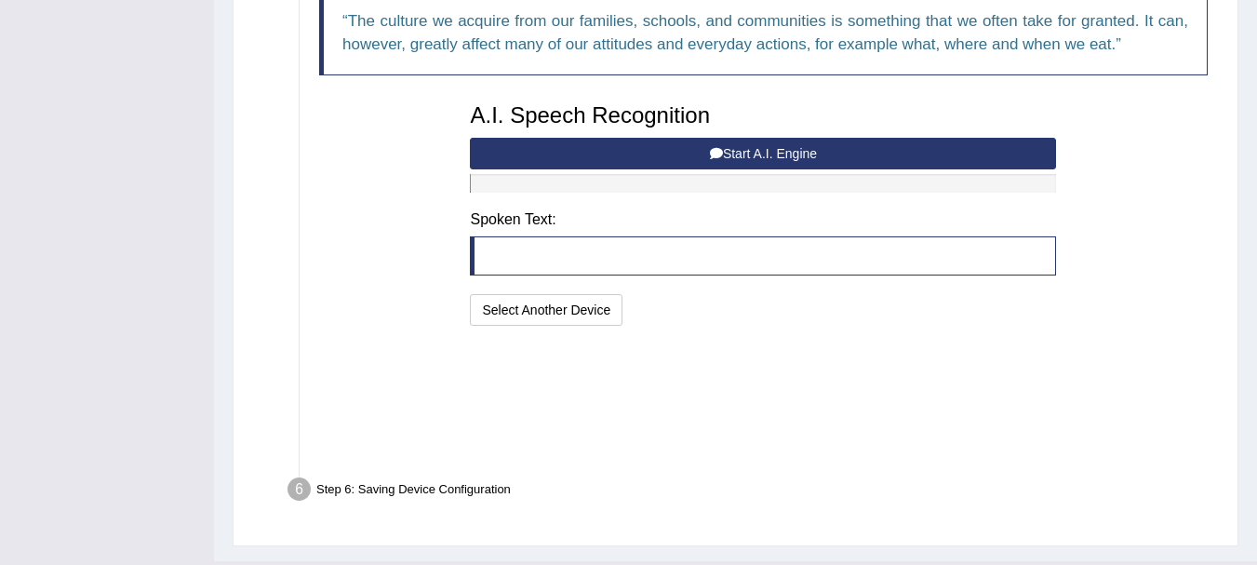
scroll to position [426, 0]
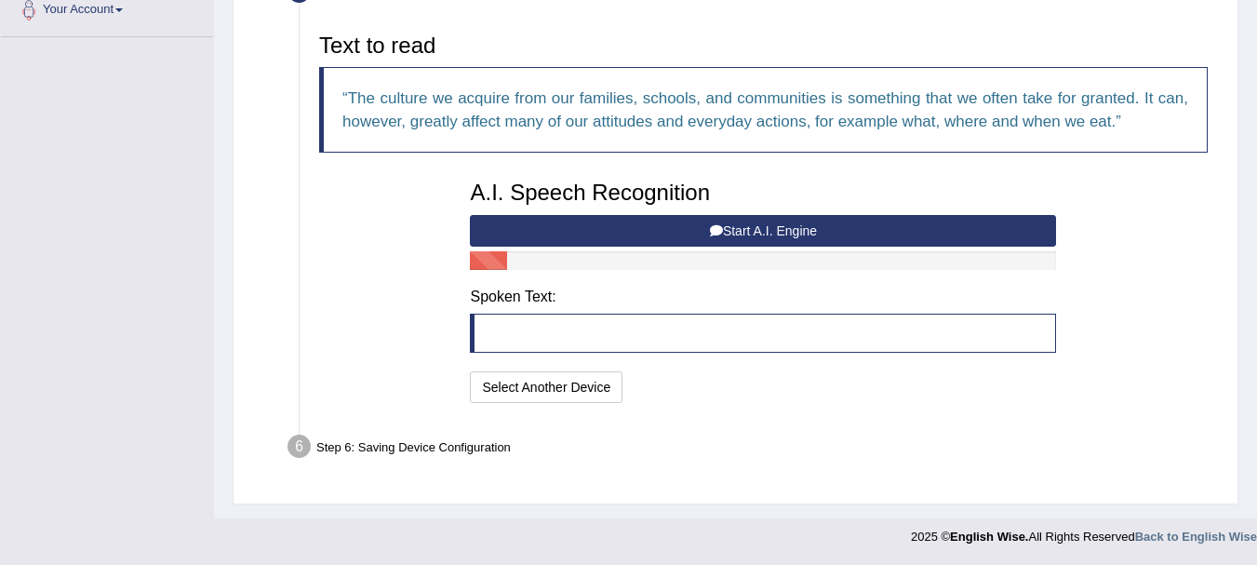
click at [875, 229] on button "Start A.I. Engine" at bounding box center [763, 231] width 586 height 32
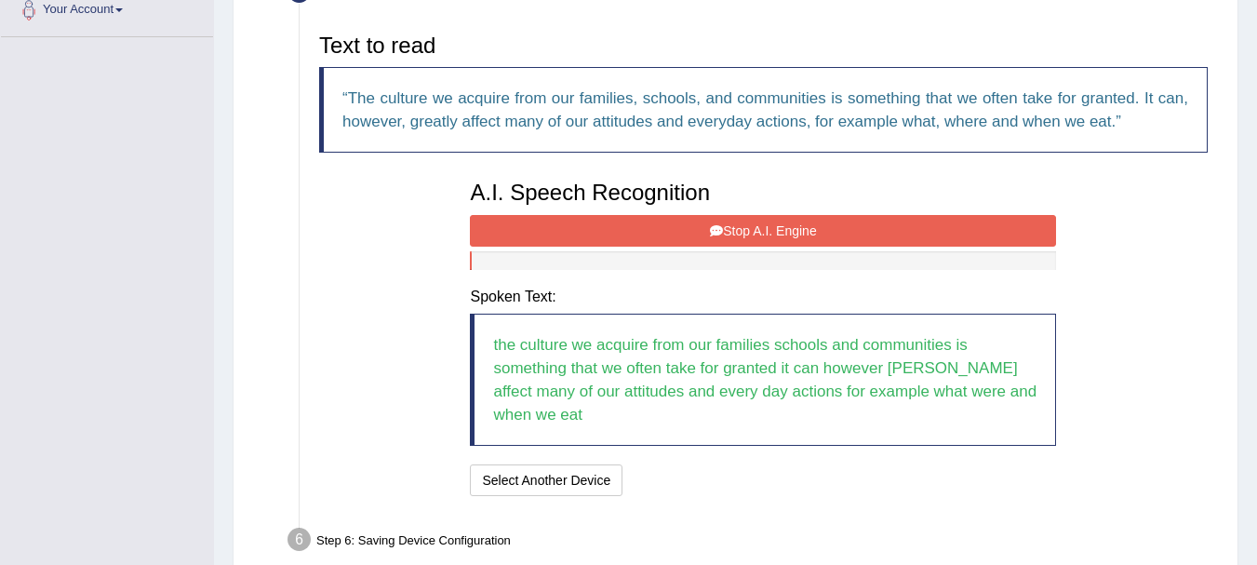
click at [875, 229] on button "Stop A.I. Engine" at bounding box center [763, 231] width 586 height 32
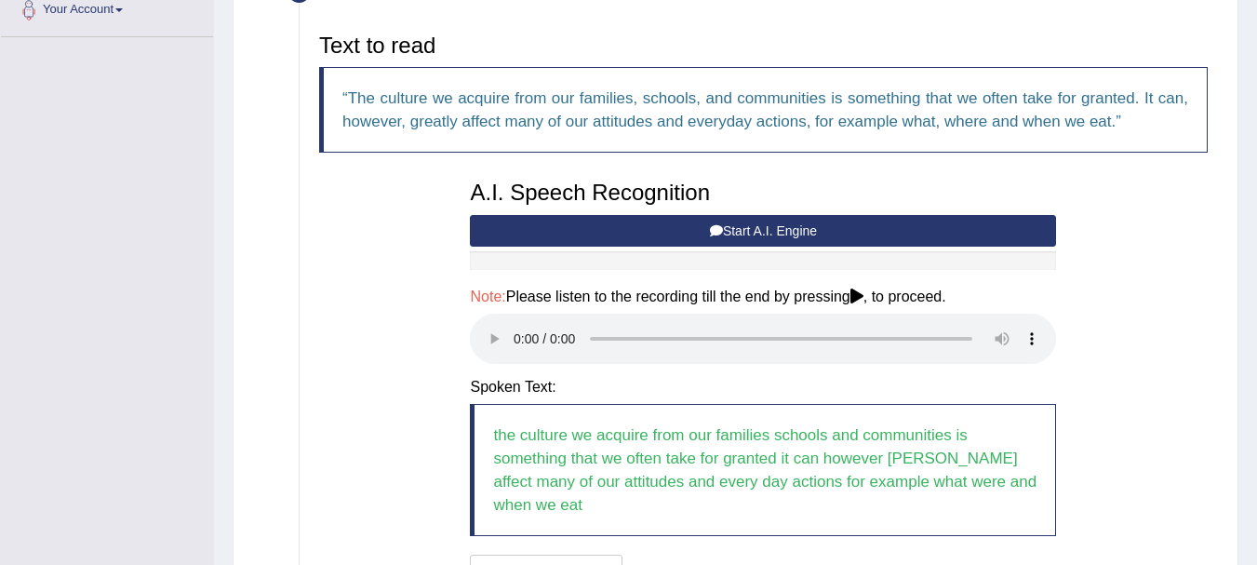
scroll to position [586, 0]
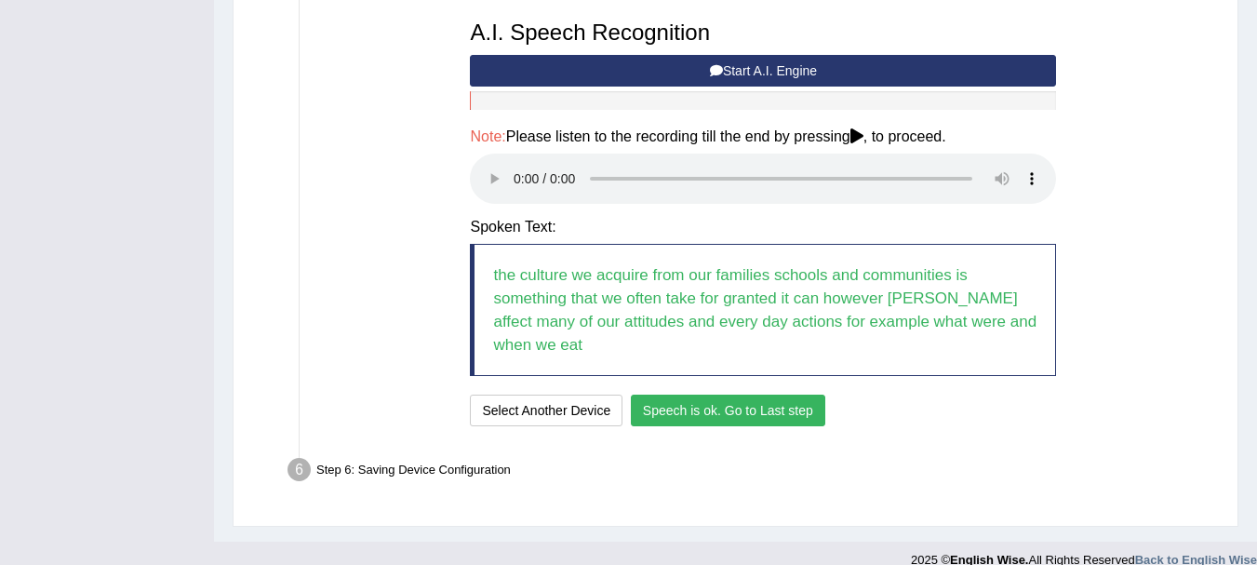
drag, startPoint x: 766, startPoint y: 406, endPoint x: 754, endPoint y: 395, distance: 16.5
click at [754, 395] on div "I will practice without this feature Select Another Device Speech is ok. Go to …" at bounding box center [763, 413] width 586 height 36
click at [754, 395] on button "Speech is ok. Go to Last step" at bounding box center [728, 411] width 195 height 32
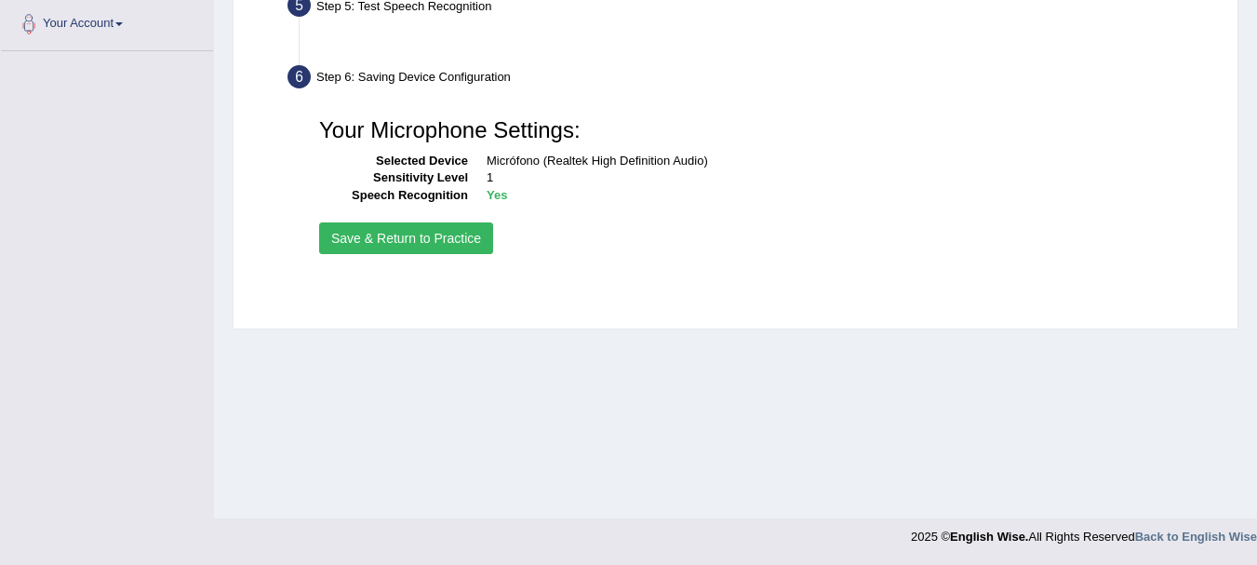
scroll to position [412, 0]
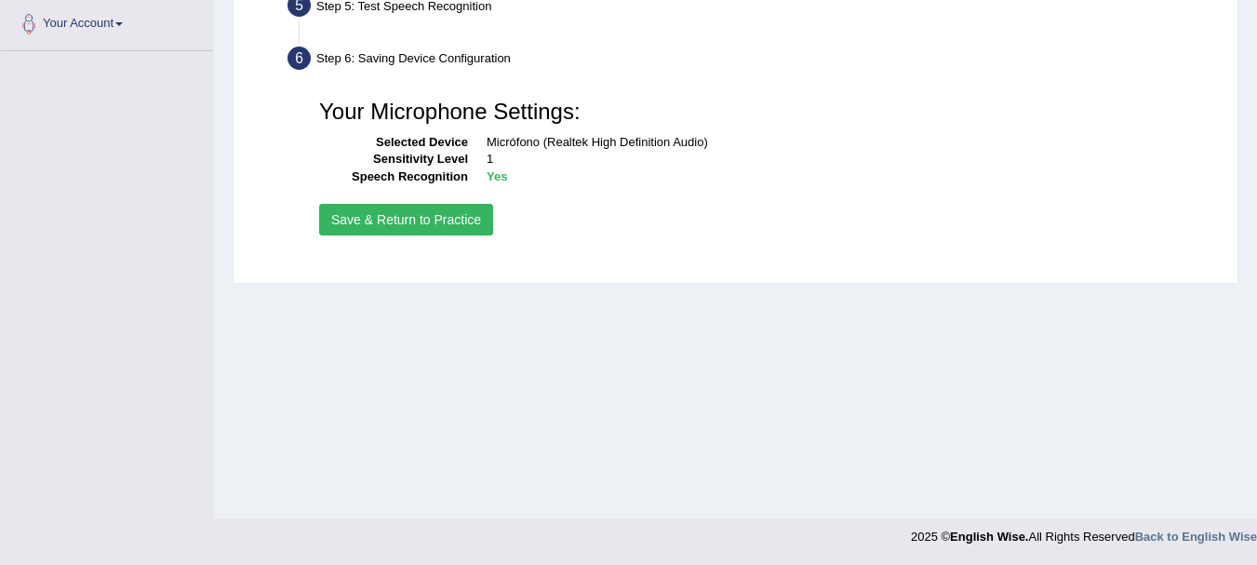
click at [345, 220] on button "Save & Return to Practice" at bounding box center [406, 220] width 174 height 32
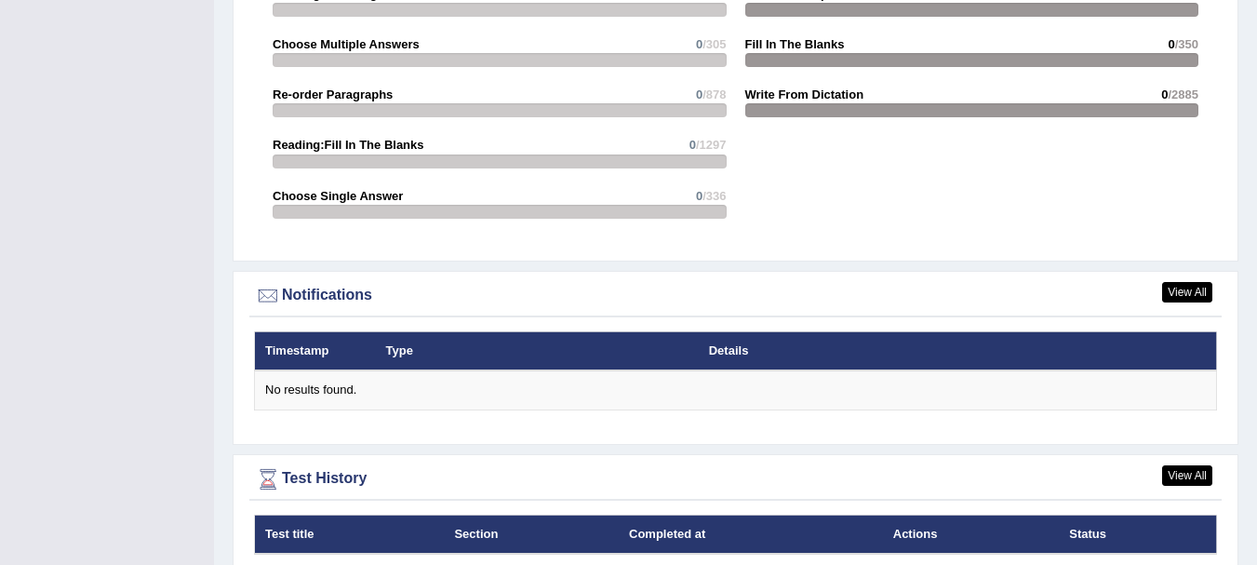
scroll to position [2020, 0]
